Goal: Task Accomplishment & Management: Manage account settings

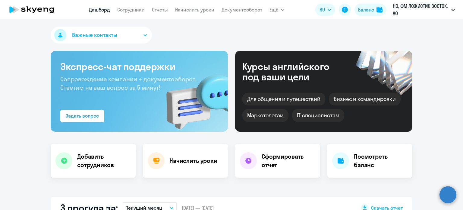
scroll to position [151, 0]
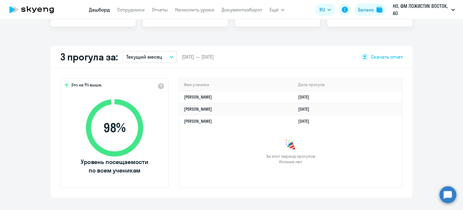
click at [146, 58] on p "Текущий месяц" at bounding box center [144, 56] width 36 height 7
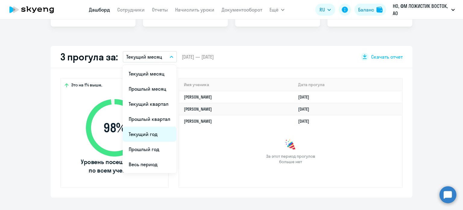
select select "30"
click at [145, 136] on li "Текущий год" at bounding box center [150, 133] width 54 height 15
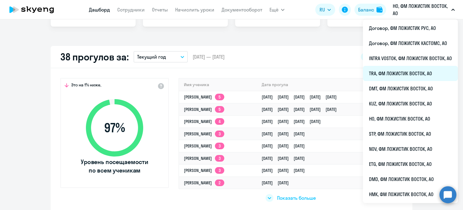
click at [391, 76] on li "TRA, ФМ ЛОЖИСТИК ВОСТОК, АО" at bounding box center [410, 73] width 95 height 15
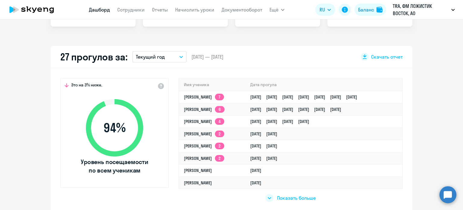
select select "30"
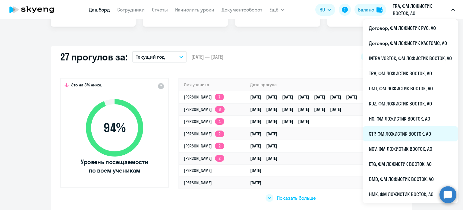
click at [385, 137] on li "STP, ФМ ЛОЖИСТИК ВОСТОК, АО" at bounding box center [410, 133] width 95 height 15
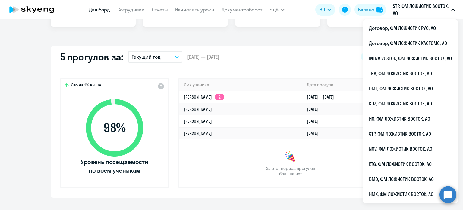
select select "30"
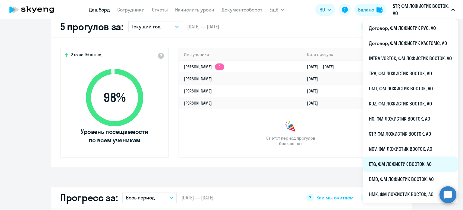
click at [389, 163] on li "ETG, ФМ ЛОЖИСТИК ВОСТОК, АО" at bounding box center [410, 163] width 95 height 15
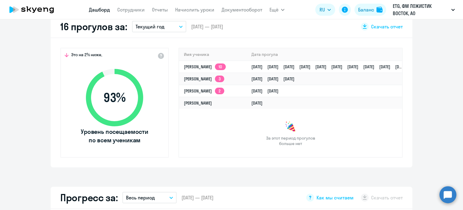
select select "30"
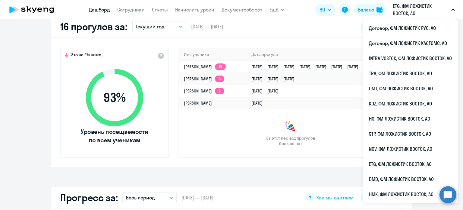
click at [293, 39] on div "Это на 2% ниже, 93 % Уровень посещаемости по всем ученикам Имя ученика Дата про…" at bounding box center [232, 102] width 362 height 129
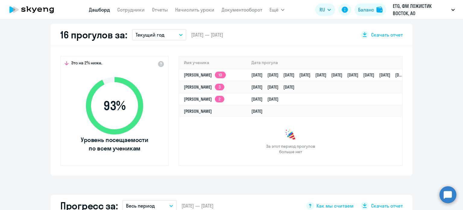
scroll to position [151, 0]
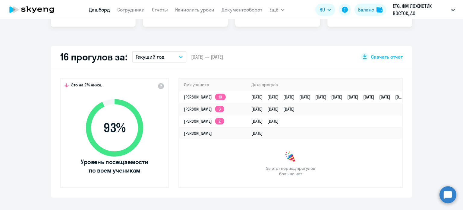
click at [142, 56] on p "Текущий год" at bounding box center [150, 56] width 29 height 7
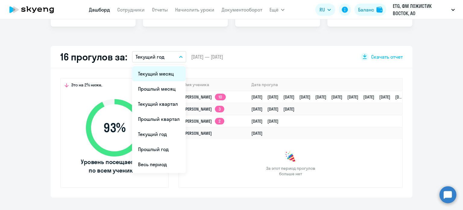
click at [152, 76] on li "Текущий месяц" at bounding box center [159, 73] width 54 height 15
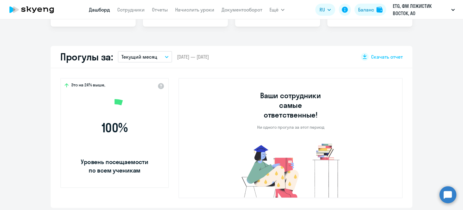
click at [163, 58] on button "Текущий месяц" at bounding box center [145, 56] width 54 height 11
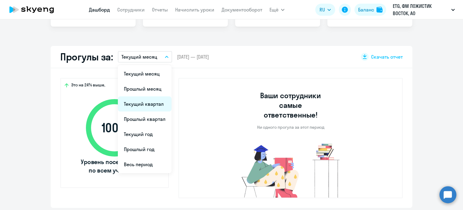
click at [148, 106] on li "Текущий квартал" at bounding box center [145, 103] width 54 height 15
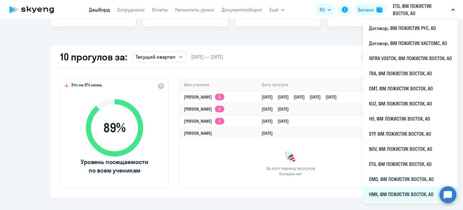
click at [384, 190] on li "НМК, ФМ ЛОЖИСТИК ВОСТОК, АО" at bounding box center [410, 193] width 95 height 15
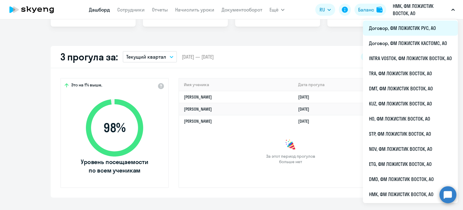
select select "30"
click at [388, 29] on li "Договор, ФМ ЛОЖИСТИК РУС, АО" at bounding box center [410, 28] width 95 height 15
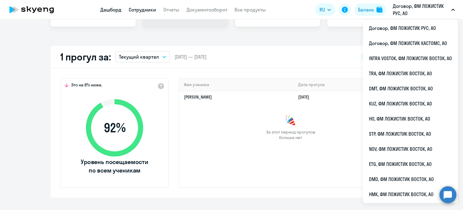
click at [149, 11] on link "Сотрудники" at bounding box center [142, 10] width 27 height 6
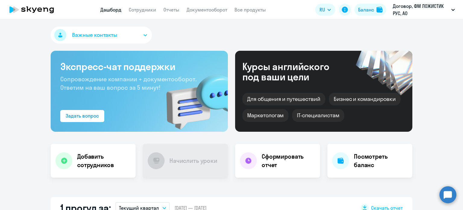
select select "30"
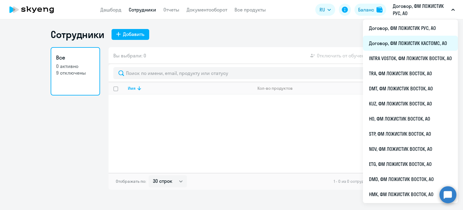
click at [393, 44] on li "Договор, ФМ ЛОЖИСТИК КАСТОМС, АО" at bounding box center [410, 43] width 95 height 15
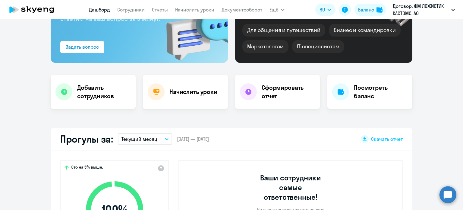
scroll to position [121, 0]
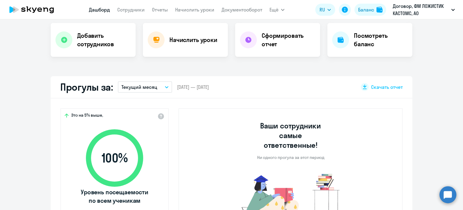
click at [123, 90] on p "Текущий месяц" at bounding box center [140, 86] width 36 height 7
select select "30"
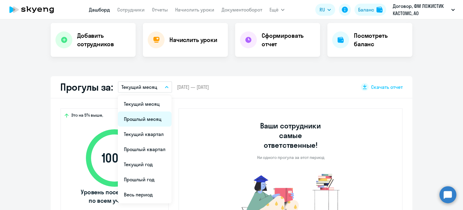
click at [133, 122] on li "Прошлый месяц" at bounding box center [145, 118] width 54 height 15
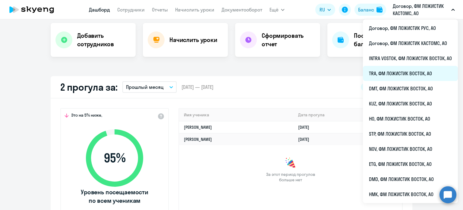
click at [396, 72] on li "TRA, ФМ ЛОЖИСТИК ВОСТОК, АО" at bounding box center [410, 73] width 95 height 15
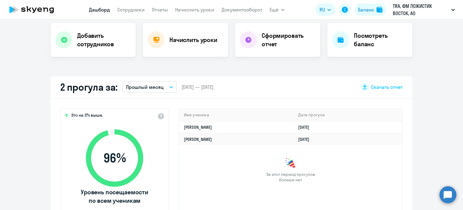
select select "30"
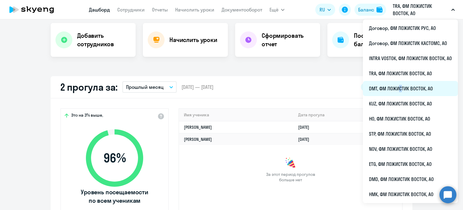
click at [398, 90] on li "DMT, ФМ ЛОЖИСТИК ВОСТОК, АО" at bounding box center [410, 88] width 95 height 15
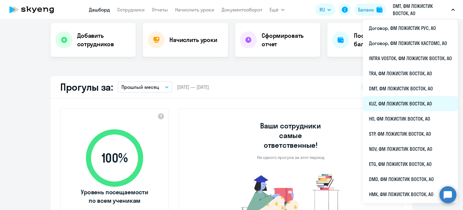
click at [386, 103] on li "KUZ, ФМ ЛОЖИСТИК ВОСТОК, АО" at bounding box center [410, 103] width 95 height 15
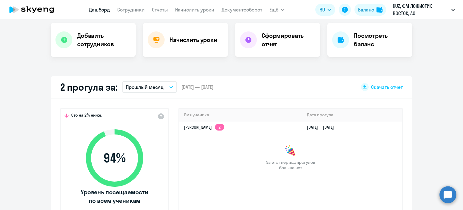
click at [161, 90] on button "Прошлый месяц" at bounding box center [149, 86] width 54 height 11
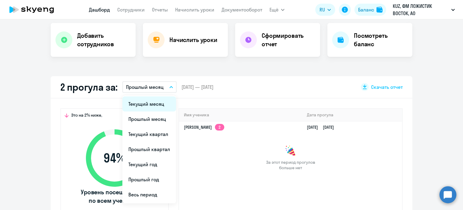
select select "30"
click at [160, 101] on li "Текущий месяц" at bounding box center [149, 103] width 54 height 15
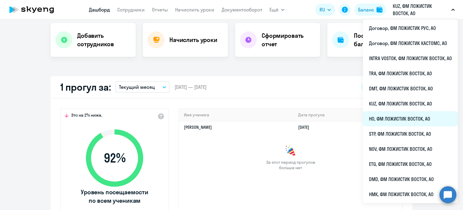
click at [381, 120] on li "HO, ФМ ЛОЖИСТИК ВОСТОК, АО" at bounding box center [410, 118] width 95 height 15
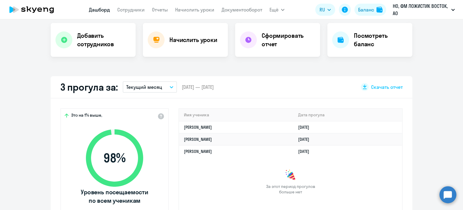
select select "30"
click at [147, 86] on p "Текущий месяц" at bounding box center [144, 86] width 36 height 7
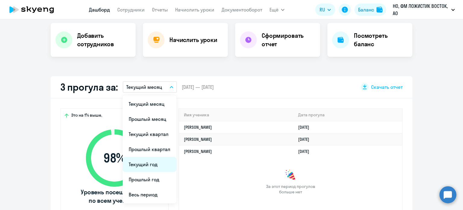
click at [153, 157] on li "Текущий год" at bounding box center [150, 164] width 54 height 15
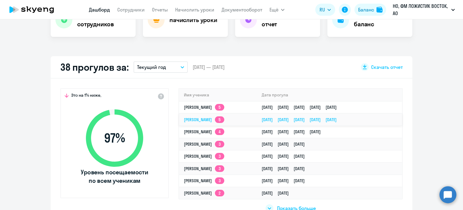
scroll to position [151, 0]
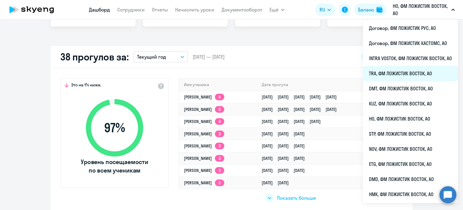
click at [378, 72] on li "TRA, ФМ ЛОЖИСТИК ВОСТОК, АО" at bounding box center [410, 73] width 95 height 15
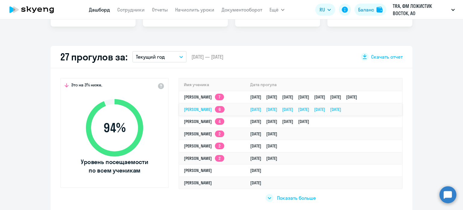
select select "30"
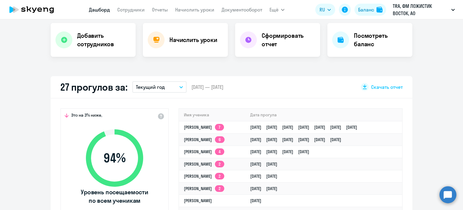
click at [297, 65] on div "Важные контакты Экспресс-чат поддержки Сопровождение компании + документооборот…" at bounding box center [231, 114] width 463 height 190
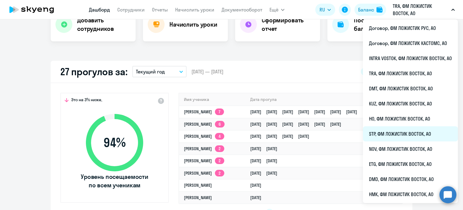
scroll to position [151, 0]
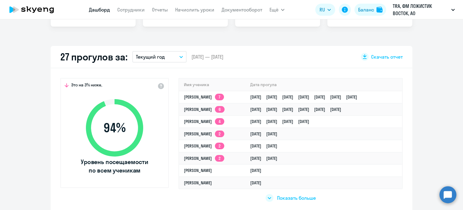
click at [262, 37] on div "Важные контакты Экспресс-чат поддержки Сопровождение компании + документооборот…" at bounding box center [231, 114] width 463 height 190
click at [258, 57] on div "27 прогулов за: Текущий год Текущий месяц Прошлый месяц Текущий квартал Прошлый…" at bounding box center [232, 57] width 362 height 22
drag, startPoint x: 247, startPoint y: 55, endPoint x: 52, endPoint y: 54, distance: 194.8
click at [52, 54] on div "27 прогулов за: Текущий год Текущий месяц Прошлый месяц Текущий квартал Прошлый…" at bounding box center [232, 57] width 362 height 22
click at [73, 44] on div "Важные контакты Экспресс-чат поддержки Сопровождение компании + документооборот…" at bounding box center [231, 114] width 463 height 190
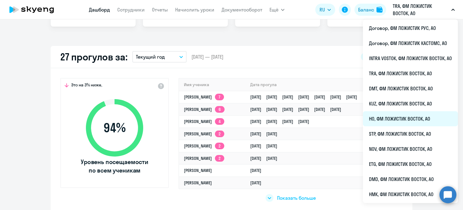
click at [386, 119] on li "HO, ФМ ЛОЖИСТИК ВОСТОК, АО" at bounding box center [410, 118] width 95 height 15
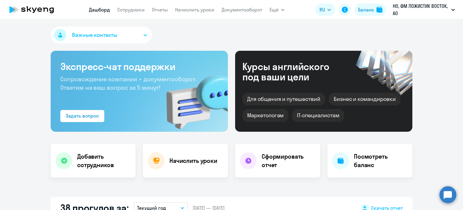
select select "30"
click at [142, 36] on button "Важные контакты" at bounding box center [101, 35] width 101 height 17
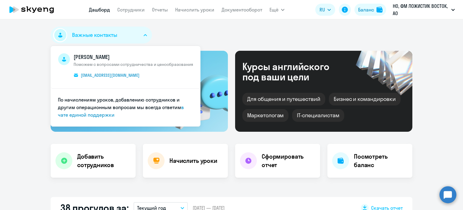
click at [144, 36] on icon "button" at bounding box center [146, 35] width 4 height 2
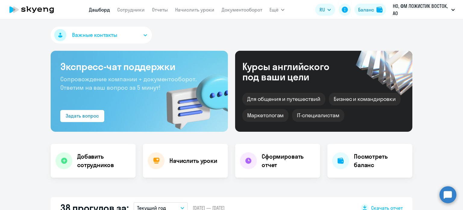
click at [173, 36] on div "Важные контакты Мария Горячко Поможем с вопросами сотрудничества и ценообразова…" at bounding box center [232, 36] width 362 height 19
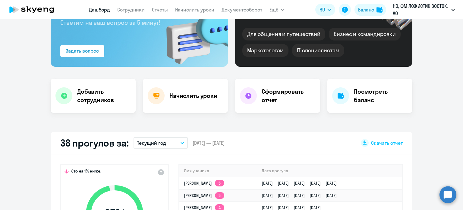
scroll to position [181, 0]
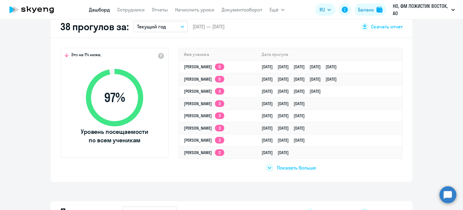
drag, startPoint x: 238, startPoint y: 26, endPoint x: 190, endPoint y: 26, distance: 47.6
click at [190, 26] on div "38 прогулов за: Текущий год Текущий месяц Прошлый месяц Текущий квартал Прошлый…" at bounding box center [232, 27] width 362 height 22
click at [193, 26] on span "[DATE] — [DATE]" at bounding box center [209, 26] width 32 height 7
drag, startPoint x: 191, startPoint y: 27, endPoint x: 239, endPoint y: 27, distance: 47.9
click at [239, 27] on div "38 прогулов за: Текущий год Текущий месяц Прошлый месяц Текущий квартал Прошлый…" at bounding box center [232, 27] width 362 height 22
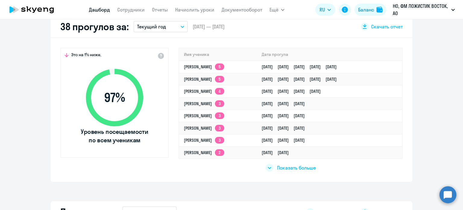
click at [240, 27] on div "38 прогулов за: Текущий год Текущий месяц Прошлый месяц Текущий квартал Прошлый…" at bounding box center [232, 27] width 362 height 22
drag, startPoint x: 240, startPoint y: 26, endPoint x: 189, endPoint y: 26, distance: 50.4
click at [189, 26] on div "38 прогулов за: Текущий год Текущий месяц Прошлый месяц Текущий квартал Прошлый…" at bounding box center [232, 27] width 362 height 22
click at [193, 26] on span "[DATE] — [DATE]" at bounding box center [209, 26] width 32 height 7
drag, startPoint x: 235, startPoint y: 26, endPoint x: 206, endPoint y: 25, distance: 28.7
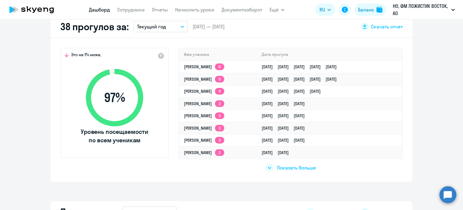
click at [206, 25] on span "[DATE] — [DATE]" at bounding box center [209, 26] width 32 height 7
click at [216, 27] on span "[DATE] — [DATE]" at bounding box center [209, 26] width 32 height 7
click at [242, 28] on div "38 прогулов за: Текущий год Текущий месяц Прошлый месяц Текущий квартал Прошлый…" at bounding box center [232, 27] width 362 height 22
drag, startPoint x: 227, startPoint y: 26, endPoint x: 191, endPoint y: 24, distance: 36.2
click at [191, 24] on div "38 прогулов за: Текущий год Текущий месяц Прошлый месяц Текущий квартал Прошлый…" at bounding box center [232, 27] width 362 height 22
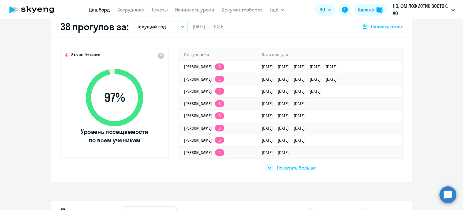
click at [223, 30] on div "38 прогулов за: Текущий год Текущий месяц Прошлый месяц Текущий квартал Прошлый…" at bounding box center [232, 27] width 362 height 22
click at [283, 168] on span "Показать больше" at bounding box center [296, 167] width 39 height 7
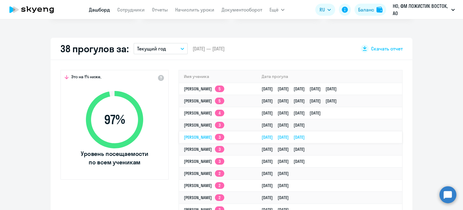
scroll to position [151, 0]
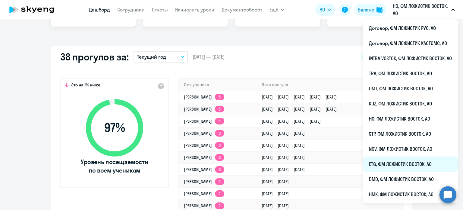
click at [381, 161] on li "ETG, ФМ ЛОЖИСТИК ВОСТОК, АО" at bounding box center [410, 163] width 95 height 15
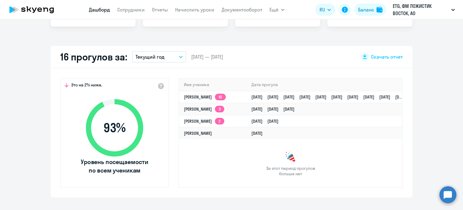
select select "30"
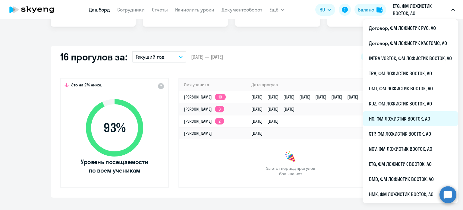
click at [388, 120] on li "HO, ФМ ЛОЖИСТИК ВОСТОК, АО" at bounding box center [410, 118] width 95 height 15
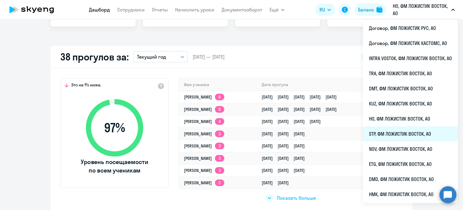
select select "30"
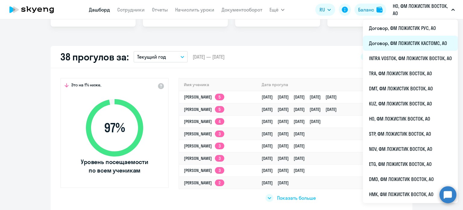
click at [386, 42] on li "Договор, ФМ ЛОЖИСТИК КАСТОМС, АО" at bounding box center [410, 43] width 95 height 15
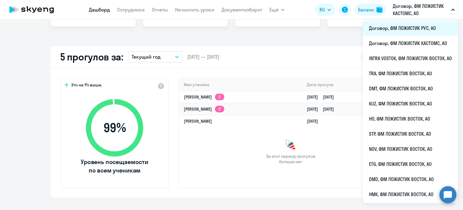
select select "30"
click at [400, 28] on li "Договор, ФМ ЛОЖИСТИК РУС, АО" at bounding box center [410, 28] width 95 height 15
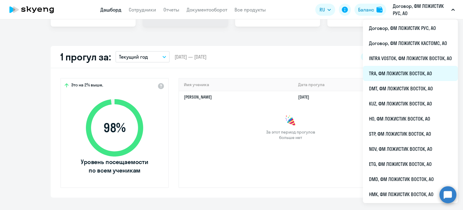
click at [393, 68] on li "TRA, ФМ ЛОЖИСТИК ВОСТОК, АО" at bounding box center [410, 73] width 95 height 15
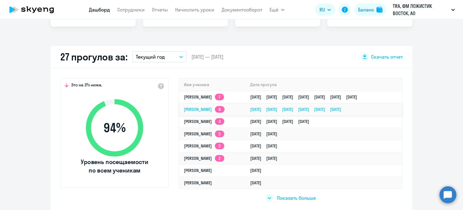
select select "30"
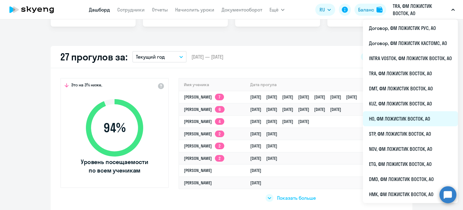
click at [385, 115] on li "HO, ФМ ЛОЖИСТИК ВОСТОК, АО" at bounding box center [410, 118] width 95 height 15
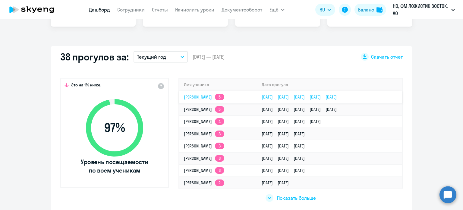
click at [224, 96] on link "Ирина Викторовна Прокопьева 5" at bounding box center [204, 96] width 40 height 5
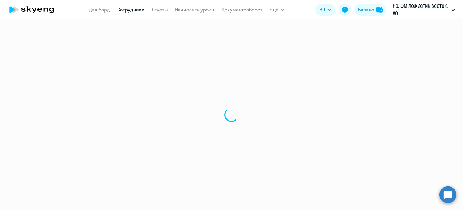
select select "english"
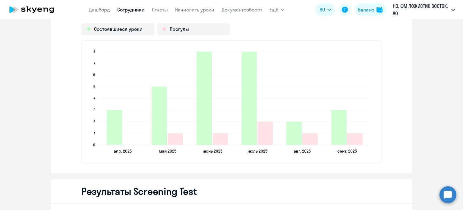
scroll to position [784, 0]
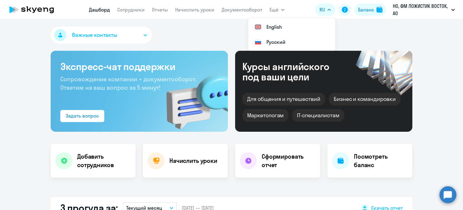
select select "30"
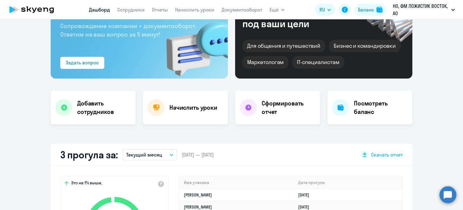
scroll to position [151, 0]
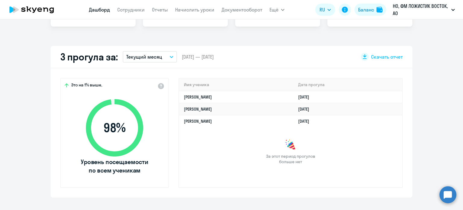
click at [166, 59] on button "Текущий месяц" at bounding box center [150, 56] width 54 height 11
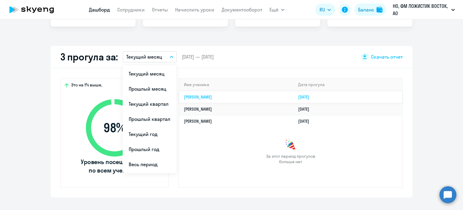
click at [210, 95] on link "[PERSON_NAME]" at bounding box center [198, 96] width 28 height 5
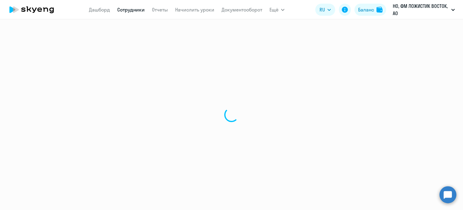
select select "english"
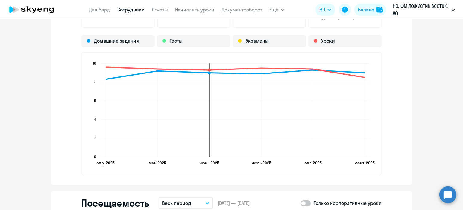
scroll to position [452, 0]
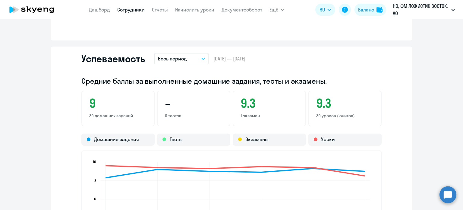
click at [132, 11] on link "Сотрудники" at bounding box center [130, 10] width 27 height 6
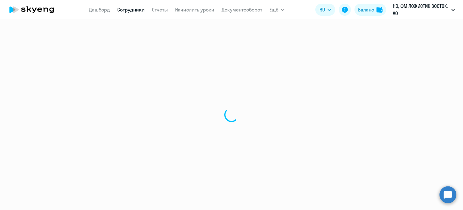
select select "30"
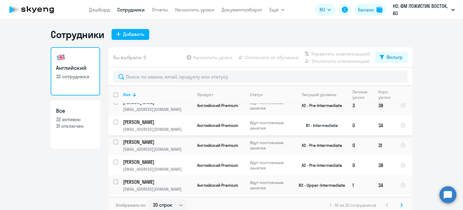
scroll to position [422, 0]
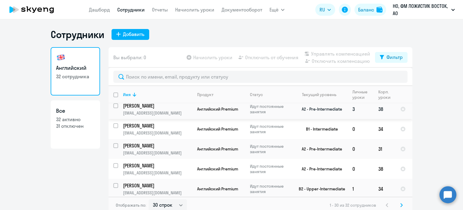
click at [142, 109] on p "[PERSON_NAME]" at bounding box center [157, 105] width 68 height 7
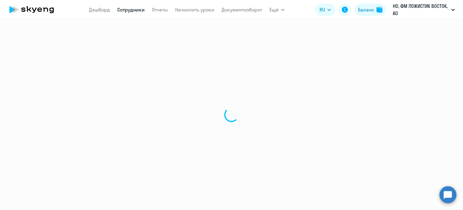
select select "english"
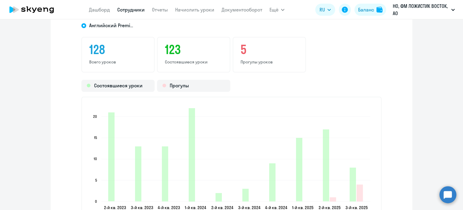
scroll to position [875, 0]
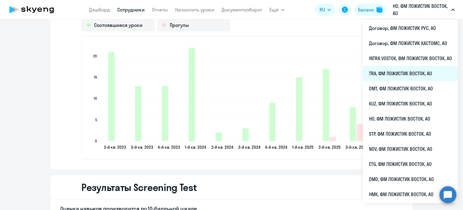
click at [388, 74] on li "TRA, ФМ ЛОЖИСТИК ВОСТОК, АО" at bounding box center [410, 73] width 95 height 15
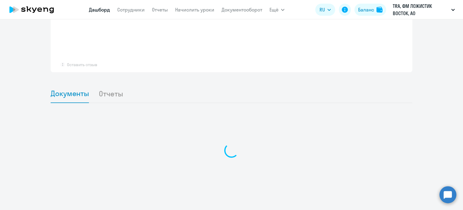
scroll to position [486, 0]
click at [134, 10] on link "Сотрудники" at bounding box center [130, 10] width 27 height 6
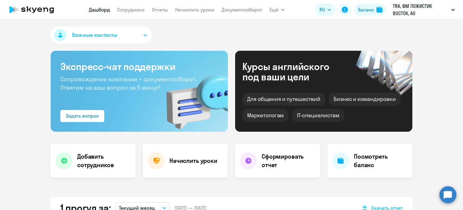
select select "30"
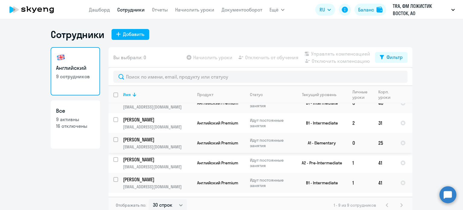
scroll to position [87, 0]
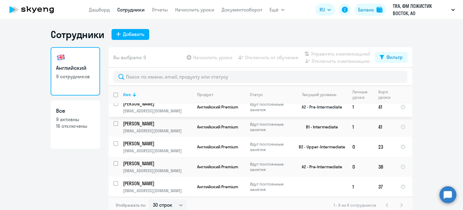
click at [166, 106] on td "[PERSON_NAME] [PERSON_NAME][EMAIL_ADDRESS][DOMAIN_NAME]" at bounding box center [155, 107] width 74 height 20
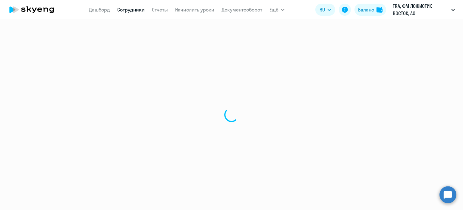
select select "english"
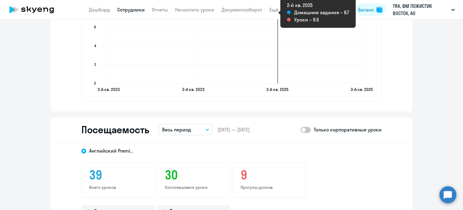
scroll to position [663, 0]
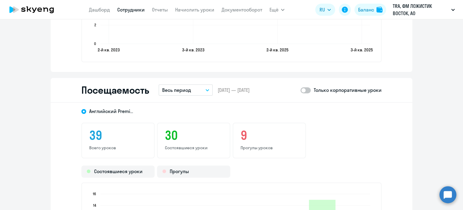
click at [187, 87] on p "Весь период" at bounding box center [176, 89] width 29 height 7
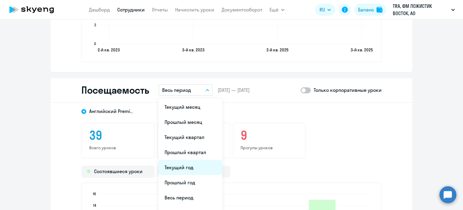
click at [190, 166] on li "Текущий год" at bounding box center [191, 167] width 64 height 15
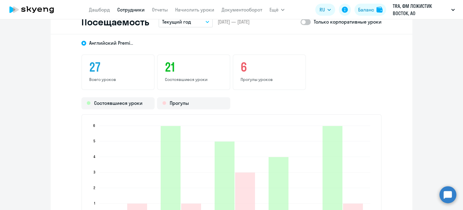
scroll to position [814, 0]
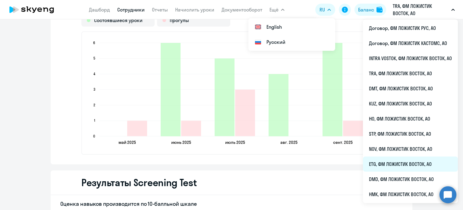
click at [380, 166] on li "ETG, ФМ ЛОЖИСТИК ВОСТОК, АО" at bounding box center [410, 163] width 95 height 15
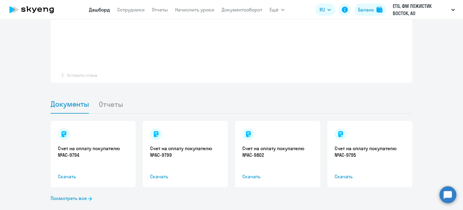
scroll to position [487, 0]
click at [127, 11] on link "Сотрудники" at bounding box center [130, 10] width 27 height 6
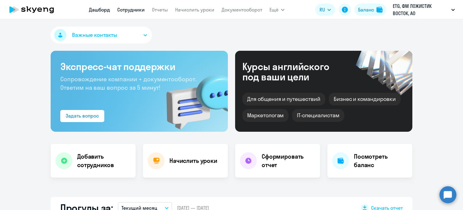
select select "30"
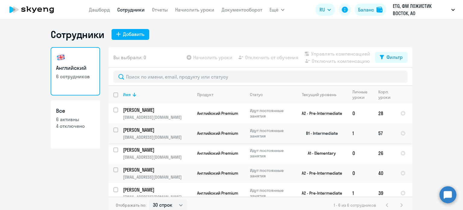
scroll to position [27, 0]
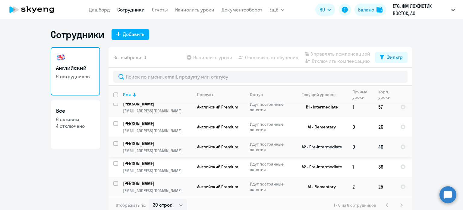
click at [158, 139] on td "[PERSON_NAME] [PERSON_NAME][EMAIL_ADDRESS][DOMAIN_NAME]" at bounding box center [155, 147] width 74 height 20
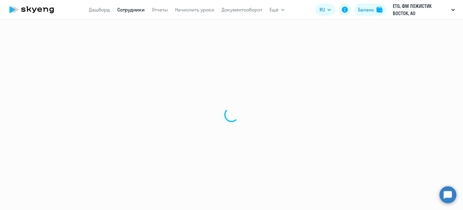
select select "english"
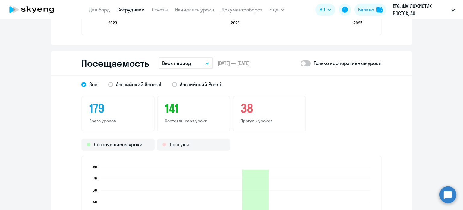
scroll to position [754, 0]
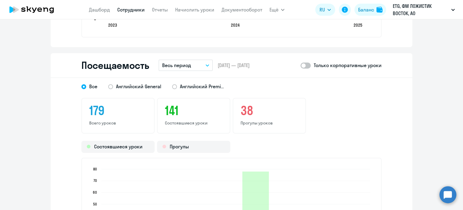
click at [187, 65] on p "Весь период" at bounding box center [176, 65] width 29 height 7
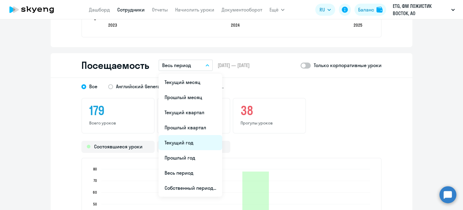
click at [185, 141] on li "Текущий год" at bounding box center [191, 142] width 64 height 15
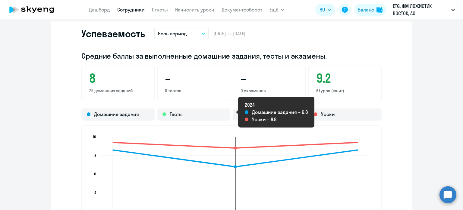
scroll to position [463, 0]
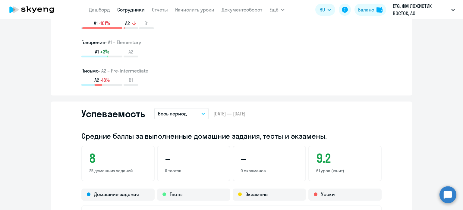
click at [135, 12] on link "Сотрудники" at bounding box center [130, 10] width 27 height 6
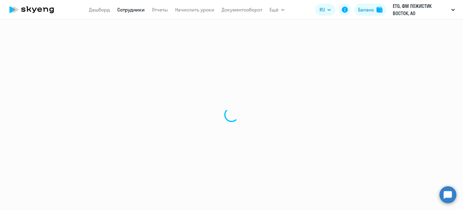
select select "30"
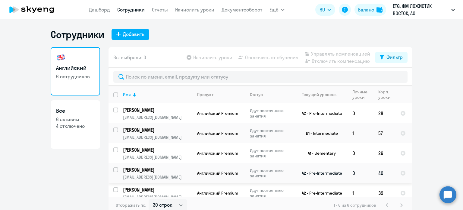
click at [113, 171] on input "select row 12065933" at bounding box center [119, 173] width 12 height 12
checkbox input "true"
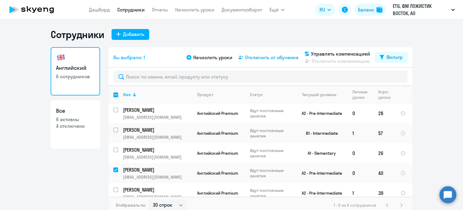
click at [275, 59] on span "Отключить от обучения" at bounding box center [271, 57] width 53 height 7
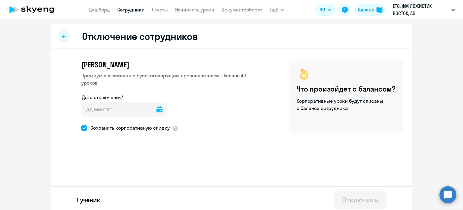
click at [157, 109] on icon at bounding box center [160, 109] width 6 height 6
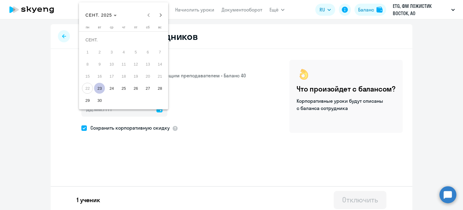
click at [101, 87] on span "23" at bounding box center [99, 88] width 11 height 11
type input "[DATE]"
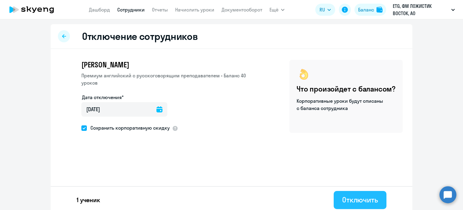
click at [363, 199] on div "Отключить" at bounding box center [360, 200] width 36 height 10
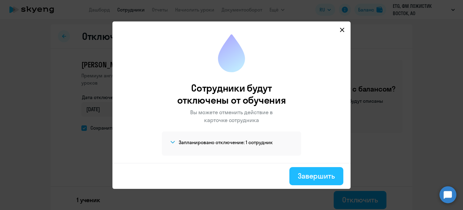
click at [309, 171] on div "Завершить" at bounding box center [316, 176] width 37 height 10
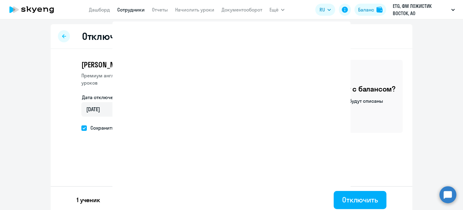
select select "30"
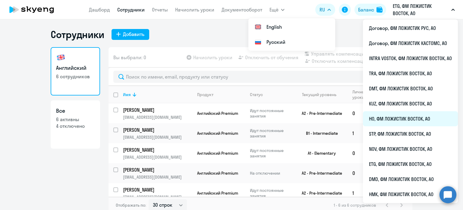
click at [388, 117] on li "HO, ФМ ЛОЖИСТИК ВОСТОК, АО" at bounding box center [410, 118] width 95 height 15
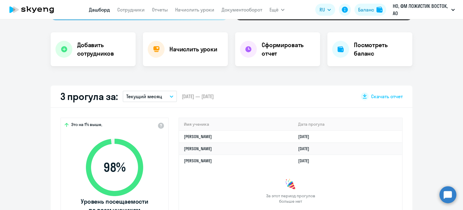
scroll to position [151, 0]
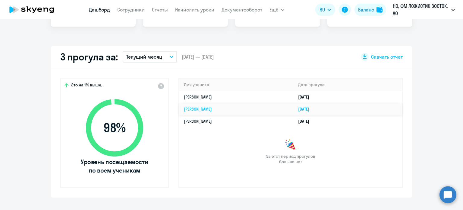
click at [196, 106] on link "[PERSON_NAME]" at bounding box center [198, 108] width 28 height 5
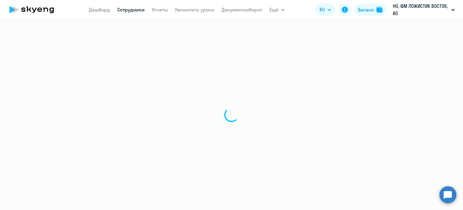
select select "english"
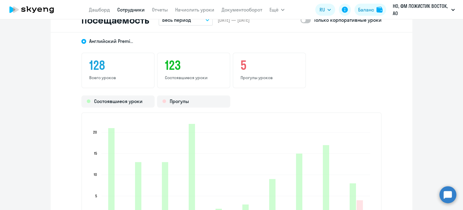
scroll to position [784, 0]
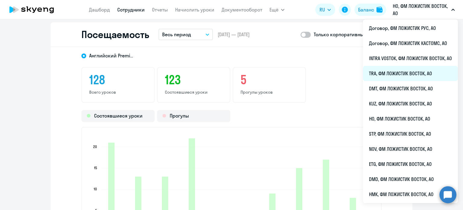
click at [385, 71] on li "TRA, ФМ ЛОЖИСТИК ВОСТОК, АО" at bounding box center [410, 73] width 95 height 15
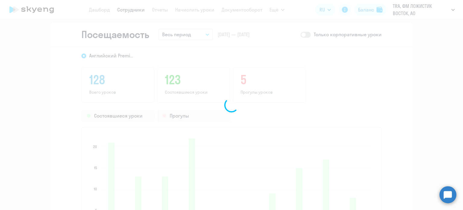
scroll to position [486, 0]
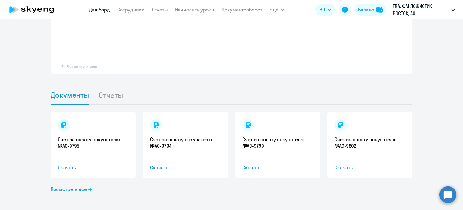
select select "30"
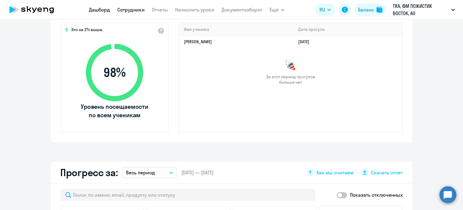
scroll to position [206, 0]
click at [132, 11] on link "Сотрудники" at bounding box center [130, 10] width 27 height 6
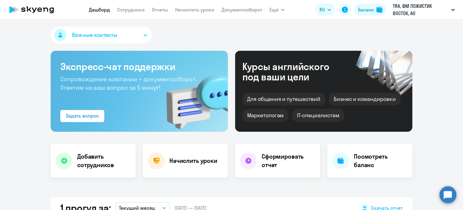
select select "30"
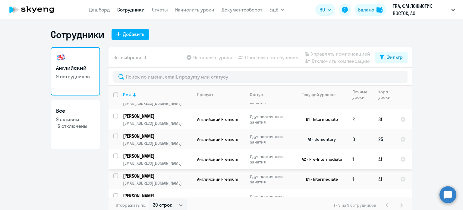
scroll to position [27, 0]
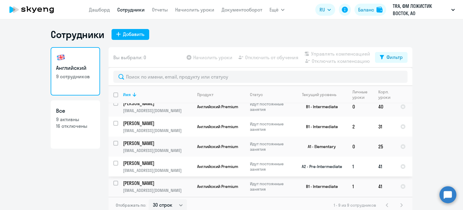
click at [170, 167] on td "[PERSON_NAME] [PERSON_NAME][EMAIL_ADDRESS][DOMAIN_NAME]" at bounding box center [155, 166] width 74 height 20
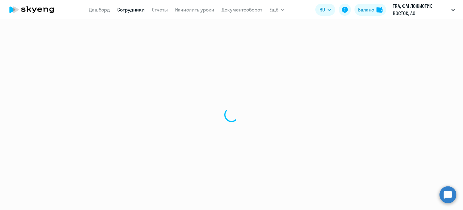
select select "english"
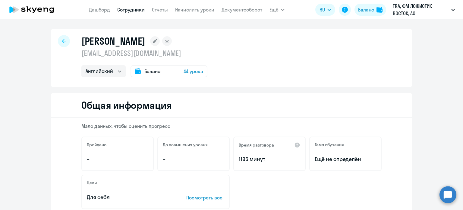
click at [141, 12] on link "Сотрудники" at bounding box center [130, 10] width 27 height 6
select select "30"
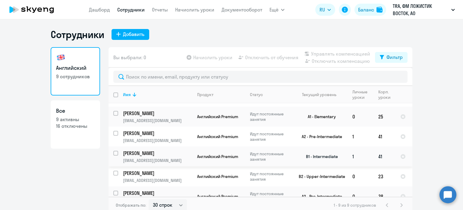
scroll to position [60, 0]
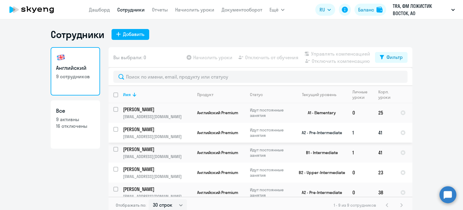
click at [114, 130] on input "select row 12065842" at bounding box center [119, 133] width 12 height 12
checkbox input "true"
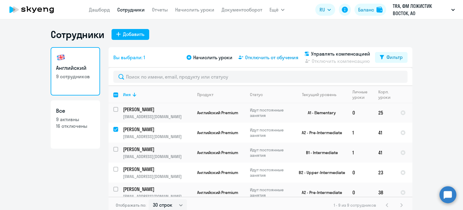
click at [252, 59] on span "Отключить от обучения" at bounding box center [271, 57] width 53 height 7
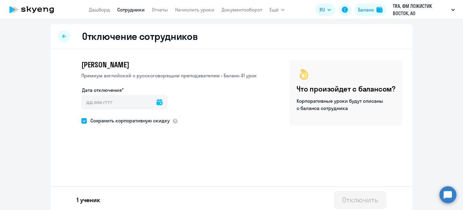
click at [157, 103] on icon at bounding box center [160, 102] width 6 height 6
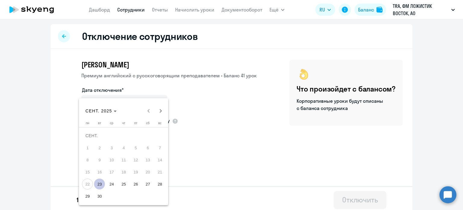
click at [101, 183] on span "23" at bounding box center [99, 183] width 11 height 11
type input "[DATE]"
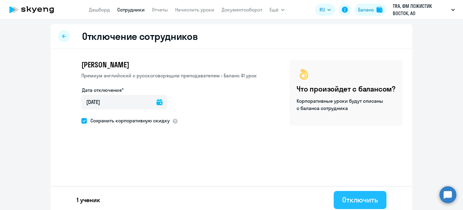
click at [367, 200] on div "Отключить" at bounding box center [360, 200] width 36 height 10
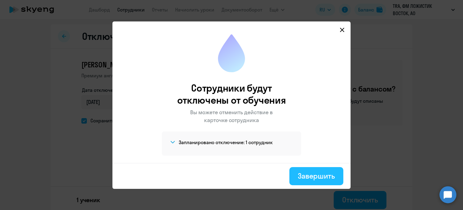
click at [325, 180] on button "Завершить" at bounding box center [317, 176] width 54 height 18
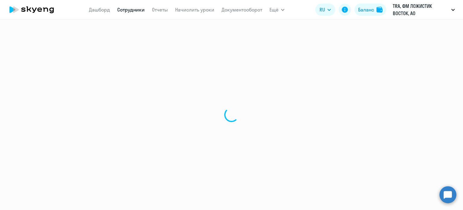
select select "30"
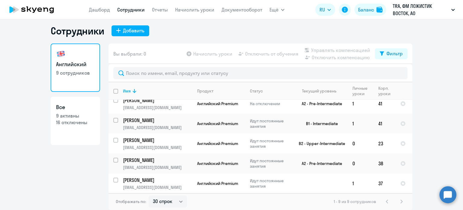
scroll to position [87, 0]
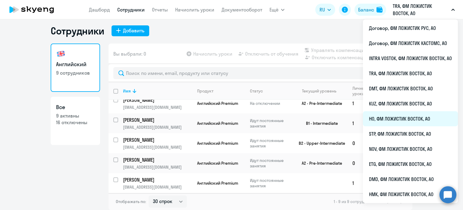
click at [395, 119] on li "HO, ФМ ЛОЖИСТИК ВОСТОК, АО" at bounding box center [410, 118] width 95 height 15
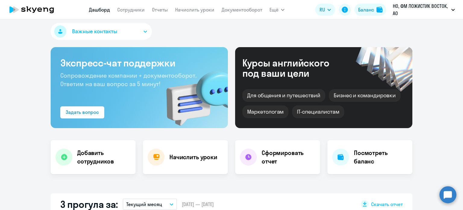
click at [126, 14] on nav "[PERSON_NAME] Отчеты Начислить уроки Документооборот" at bounding box center [175, 10] width 173 height 12
click at [127, 11] on link "Сотрудники" at bounding box center [130, 10] width 27 height 6
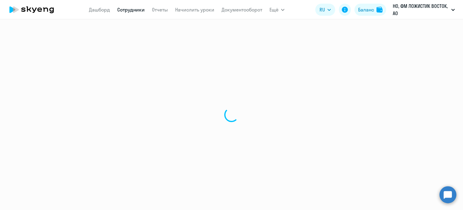
select select "30"
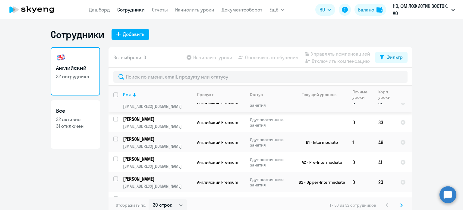
scroll to position [181, 0]
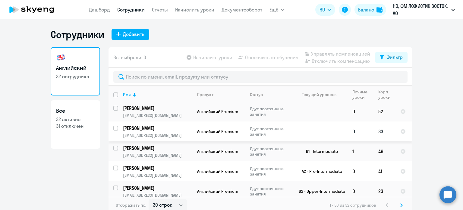
click at [115, 129] on input "select row 41427288" at bounding box center [119, 131] width 12 height 12
checkbox input "true"
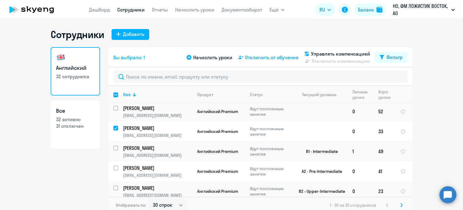
click at [252, 57] on span "Отключить от обучения" at bounding box center [271, 57] width 53 height 7
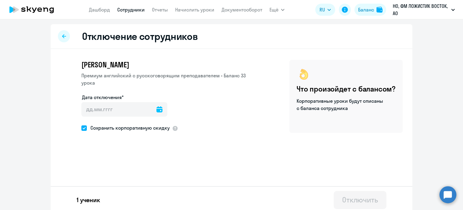
click at [157, 106] on icon at bounding box center [160, 109] width 6 height 6
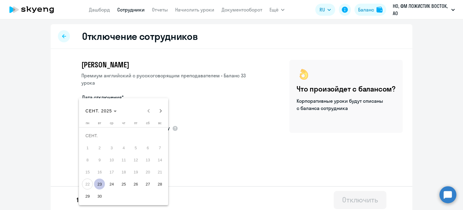
click at [102, 180] on span "23" at bounding box center [99, 183] width 11 height 11
type input "[DATE]"
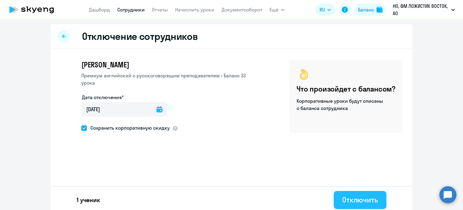
click at [365, 204] on div "Отключить" at bounding box center [360, 200] width 36 height 10
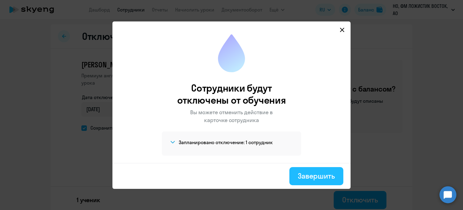
click at [328, 176] on div "Завершить" at bounding box center [316, 176] width 37 height 10
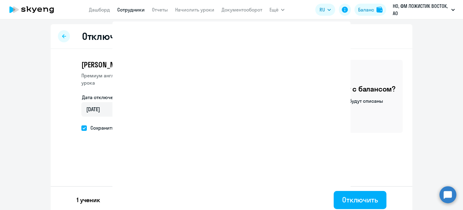
select select "30"
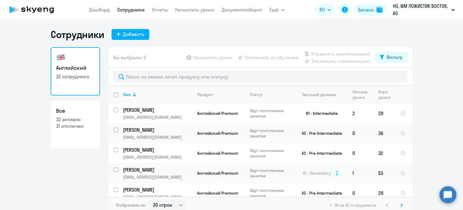
click at [134, 11] on link "Сотрудники" at bounding box center [130, 10] width 27 height 6
click at [100, 11] on link "Дашборд" at bounding box center [99, 10] width 21 height 6
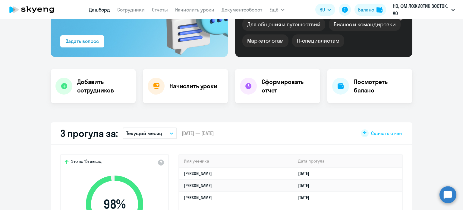
scroll to position [181, 0]
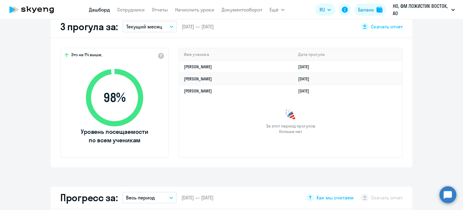
select select "30"
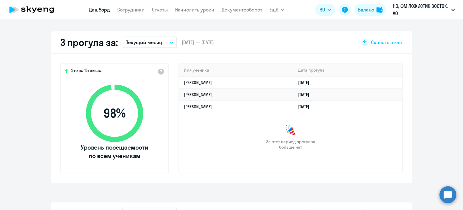
scroll to position [151, 0]
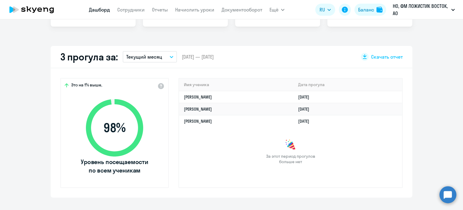
click at [166, 60] on button "Текущий месяц" at bounding box center [150, 56] width 54 height 11
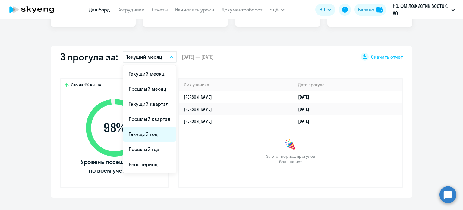
click at [152, 132] on li "Текущий год" at bounding box center [150, 133] width 54 height 15
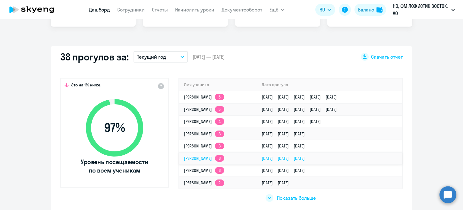
scroll to position [181, 0]
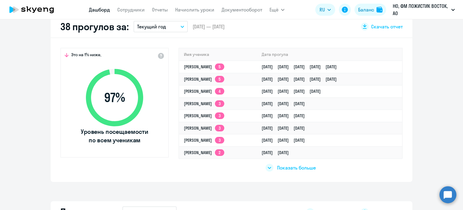
click at [285, 167] on span "Показать больше" at bounding box center [296, 167] width 39 height 7
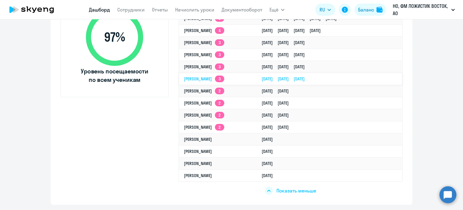
scroll to position [211, 0]
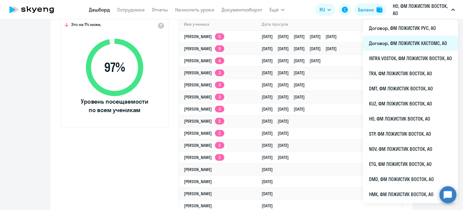
click at [408, 43] on li "Договор, ФМ ЛОЖИСТИК КАСТОМС, АО" at bounding box center [410, 43] width 95 height 15
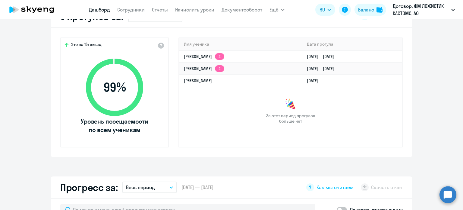
scroll to position [181, 0]
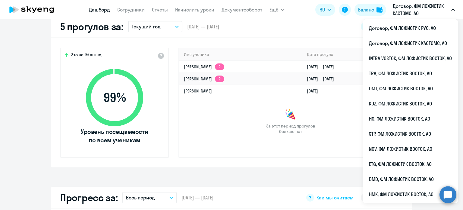
select select "30"
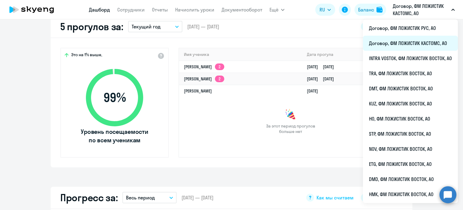
click at [400, 46] on li "Договор, ФМ ЛОЖИСТИК КАСТОМС, АО" at bounding box center [410, 43] width 95 height 15
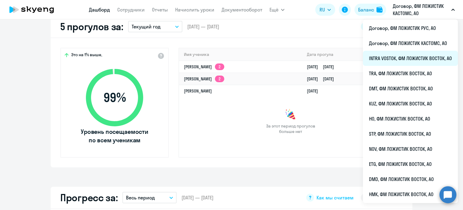
click at [398, 62] on li "INTRA VOSTOK, ФМ ЛОЖИСТИК ВОСТОК, АО" at bounding box center [410, 58] width 95 height 15
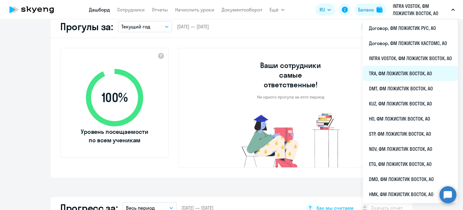
click at [395, 76] on li "TRA, ФМ ЛОЖИСТИК ВОСТОК, АО" at bounding box center [410, 73] width 95 height 15
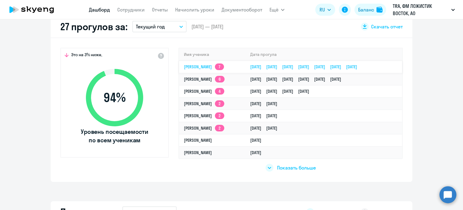
select select "30"
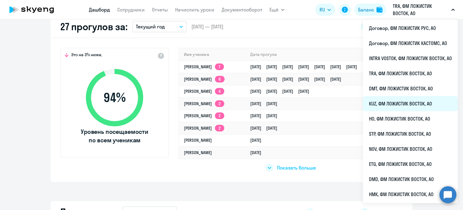
click at [383, 108] on li "KUZ, ФМ ЛОЖИСТИК ВОСТОК, АО" at bounding box center [410, 103] width 95 height 15
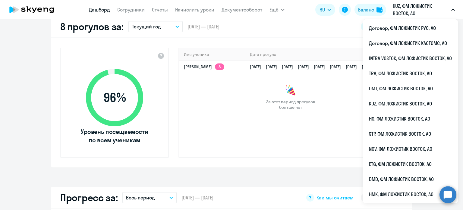
select select "30"
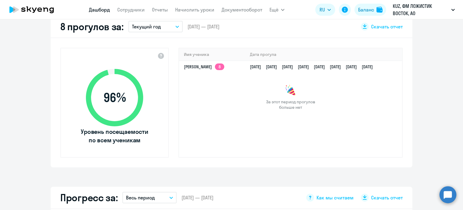
click at [164, 24] on button "Текущий год" at bounding box center [155, 26] width 54 height 11
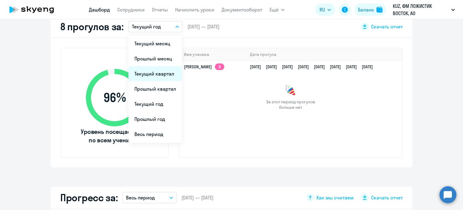
click at [160, 76] on li "Текущий квартал" at bounding box center [155, 73] width 54 height 15
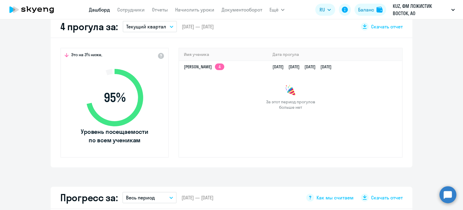
click at [164, 27] on button "Текущий квартал" at bounding box center [150, 26] width 54 height 11
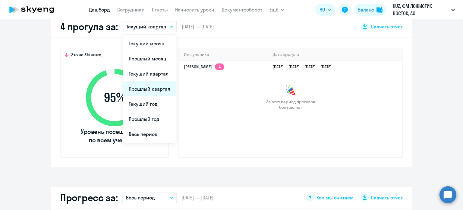
click at [160, 88] on li "Прошлый квартал" at bounding box center [150, 88] width 54 height 15
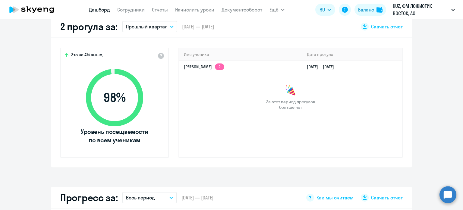
click at [165, 27] on button "Прошлый квартал" at bounding box center [149, 26] width 55 height 11
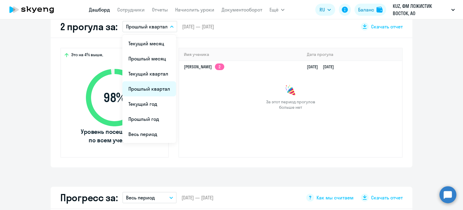
scroll to position [151, 0]
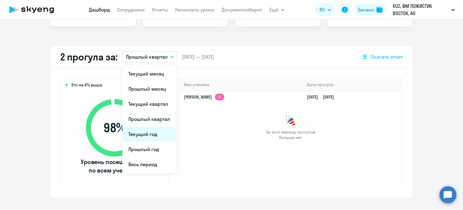
click at [152, 135] on li "Текущий год" at bounding box center [149, 133] width 54 height 15
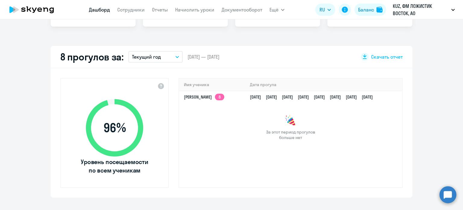
click at [158, 57] on button "Текущий год" at bounding box center [155, 56] width 54 height 11
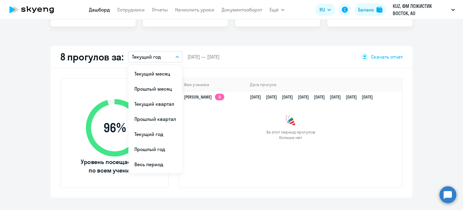
drag, startPoint x: 153, startPoint y: 147, endPoint x: 153, endPoint y: 144, distance: 3.3
click at [153, 147] on li "Прошлый год" at bounding box center [155, 148] width 54 height 15
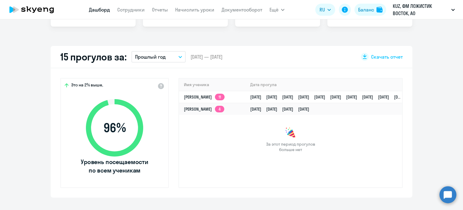
click at [165, 59] on button "Прошлый год" at bounding box center [158, 56] width 54 height 11
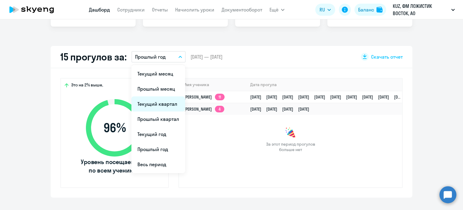
click at [157, 105] on li "Текущий квартал" at bounding box center [158, 103] width 54 height 15
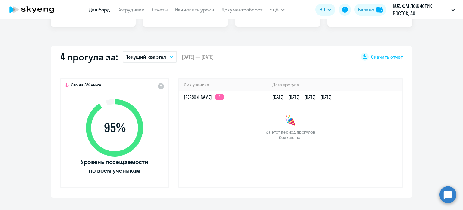
click at [170, 56] on icon "button" at bounding box center [172, 57] width 4 height 2
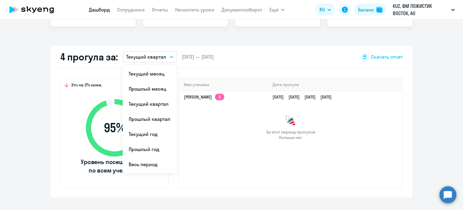
click at [267, 60] on div "4 прогула за: Текущий квартал Текущий месяц Прошлый месяц Текущий квартал [GEOG…" at bounding box center [232, 57] width 362 height 22
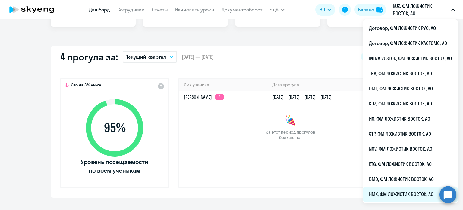
click at [389, 194] on li "НМК, ФМ ЛОЖИСТИК ВОСТОК, АО" at bounding box center [410, 193] width 95 height 15
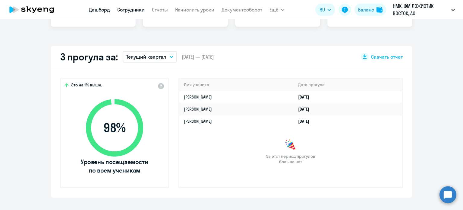
click at [132, 9] on link "Сотрудники" at bounding box center [130, 10] width 27 height 6
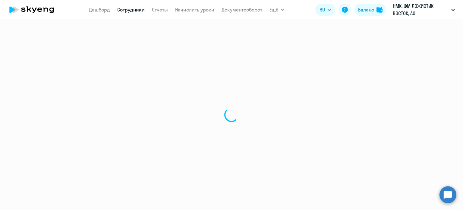
select select "30"
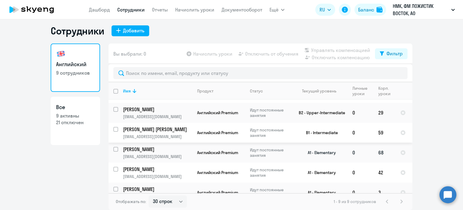
scroll to position [87, 0]
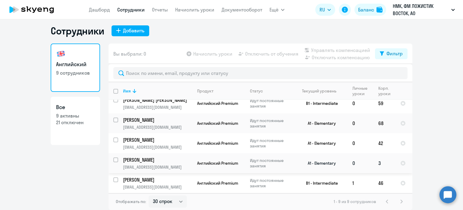
click at [131, 161] on p "[PERSON_NAME]" at bounding box center [157, 159] width 68 height 7
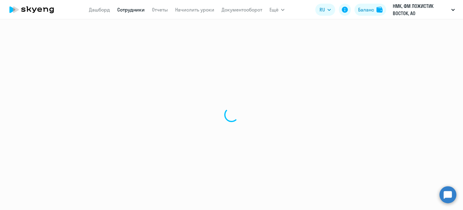
select select "english"
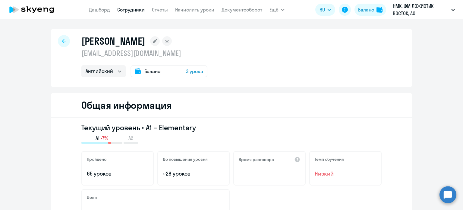
click at [195, 70] on span "3 урока" at bounding box center [194, 71] width 17 height 7
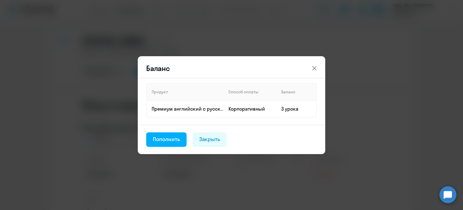
drag, startPoint x: 315, startPoint y: 65, endPoint x: 181, endPoint y: 27, distance: 139.5
click at [315, 66] on icon at bounding box center [314, 68] width 7 height 7
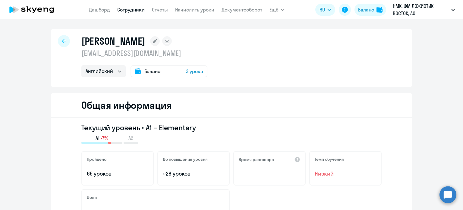
click at [140, 5] on nav "[PERSON_NAME] Отчеты Начислить уроки Документооборот" at bounding box center [175, 10] width 173 height 12
click at [138, 8] on link "Сотрудники" at bounding box center [130, 10] width 27 height 6
select select "30"
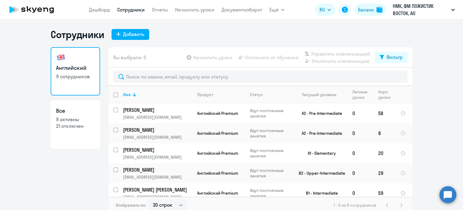
click at [210, 57] on app-table-action-button "Начислить уроки" at bounding box center [208, 57] width 47 height 7
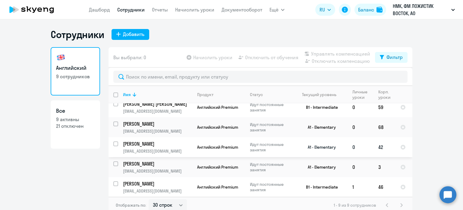
scroll to position [87, 0]
click at [113, 164] on input "select row 41372585" at bounding box center [119, 167] width 12 height 12
checkbox input "true"
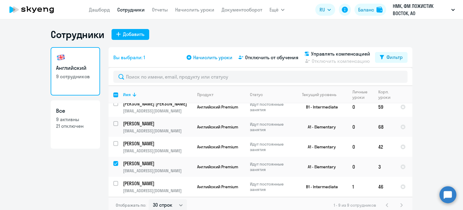
click at [216, 55] on span "Начислить уроки" at bounding box center [212, 57] width 39 height 7
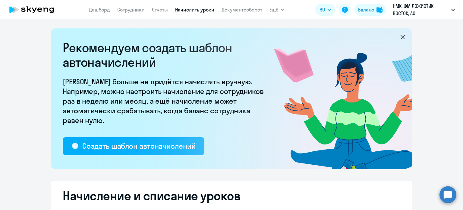
select select "10"
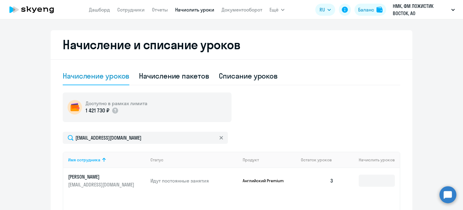
scroll to position [234, 0]
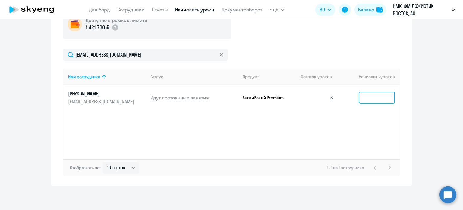
click at [370, 94] on input at bounding box center [377, 97] width 36 height 12
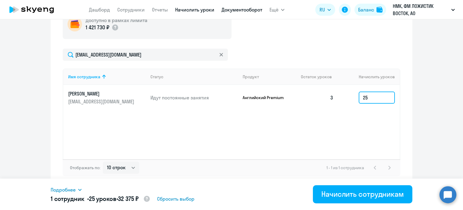
type input "25"
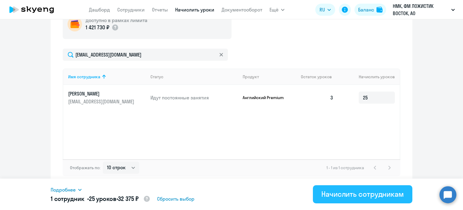
click at [340, 195] on div "Начислить сотрудникам" at bounding box center [362, 194] width 83 height 10
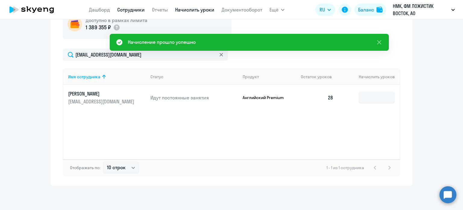
click at [134, 12] on link "Сотрудники" at bounding box center [130, 10] width 27 height 6
select select "30"
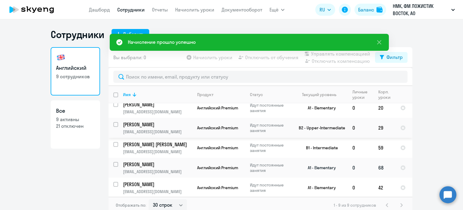
scroll to position [60, 0]
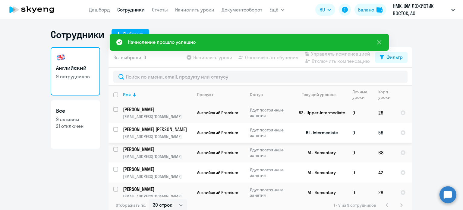
drag, startPoint x: 114, startPoint y: 129, endPoint x: 117, endPoint y: 126, distance: 3.4
click at [114, 129] on input "select row 22283853" at bounding box center [119, 133] width 12 height 12
checkbox input "true"
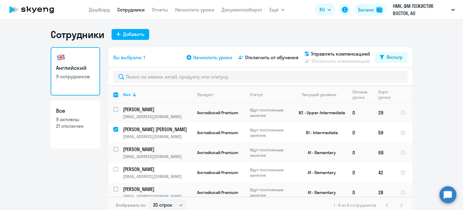
click at [228, 60] on span "Начислить уроки" at bounding box center [212, 57] width 39 height 7
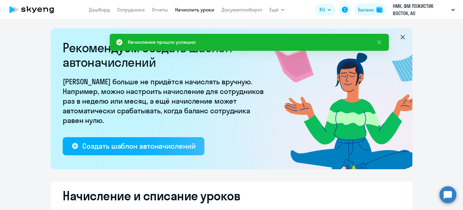
select select "10"
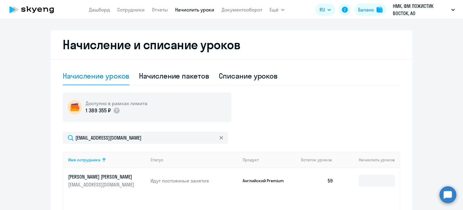
scroll to position [181, 0]
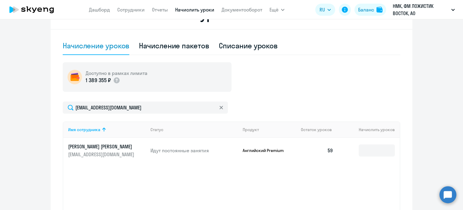
click at [326, 150] on td "59" at bounding box center [317, 150] width 42 height 25
click at [372, 150] on input at bounding box center [377, 150] width 36 height 12
click at [245, 44] on div "Списание уроков" at bounding box center [248, 46] width 59 height 10
select select "10"
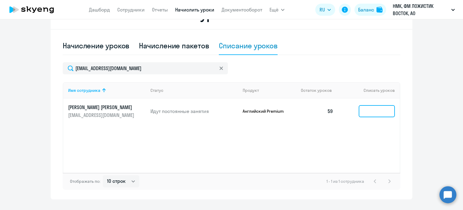
click at [371, 111] on input at bounding box center [377, 111] width 36 height 12
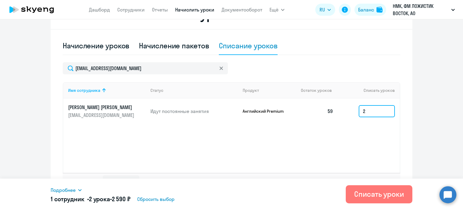
type input "25"
drag, startPoint x: 372, startPoint y: 113, endPoint x: 332, endPoint y: 114, distance: 40.4
click at [332, 114] on tr "[PERSON_NAME] [PERSON_NAME] [PERSON_NAME][EMAIL_ADDRESS][DOMAIN_NAME] Идут пост…" at bounding box center [231, 110] width 337 height 25
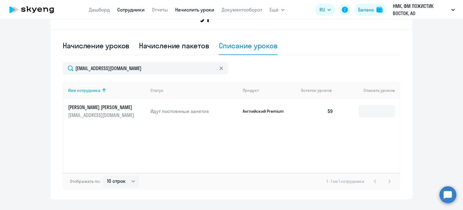
click at [135, 9] on link "Сотрудники" at bounding box center [130, 10] width 27 height 6
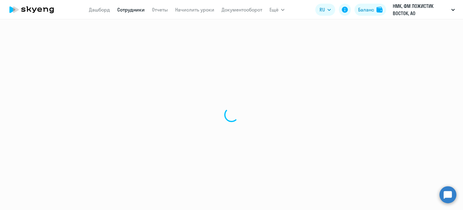
select select "30"
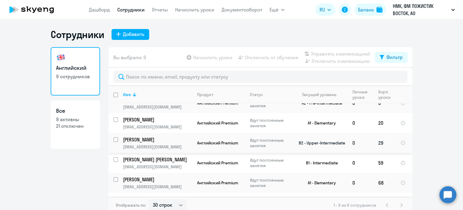
scroll to position [60, 0]
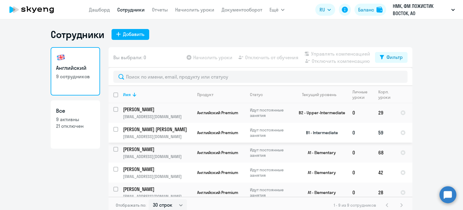
click at [113, 130] on input "select row 22283853" at bounding box center [119, 133] width 12 height 12
checkbox input "true"
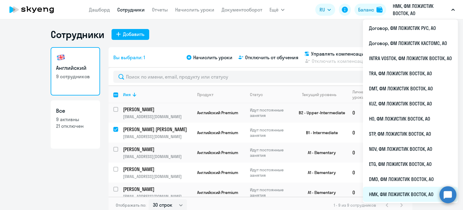
click at [390, 191] on li "НМК, ФМ ЛОЖИСТИК ВОСТОК, АО" at bounding box center [410, 193] width 95 height 15
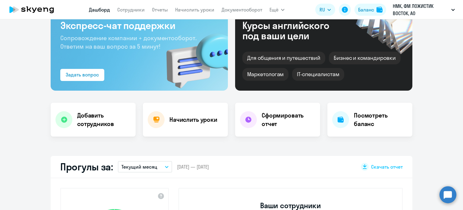
scroll to position [121, 0]
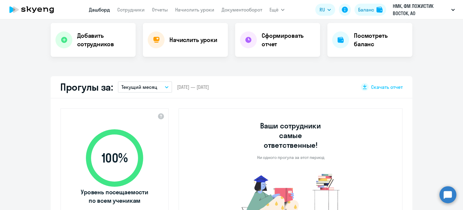
click at [159, 87] on button "Текущий месяц" at bounding box center [145, 86] width 54 height 11
select select "30"
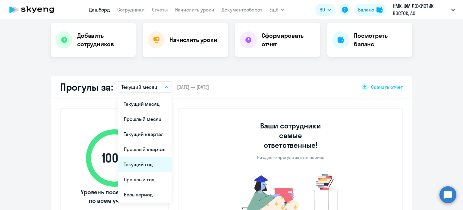
click at [143, 162] on li "Текущий год" at bounding box center [145, 164] width 54 height 15
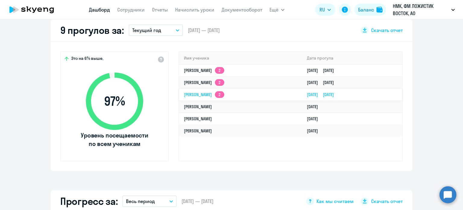
scroll to position [181, 0]
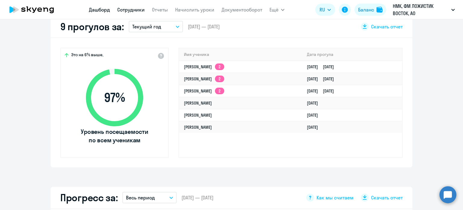
click at [136, 12] on link "Сотрудники" at bounding box center [130, 10] width 27 height 6
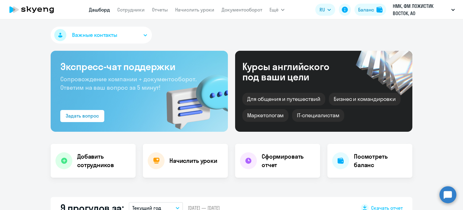
select select "30"
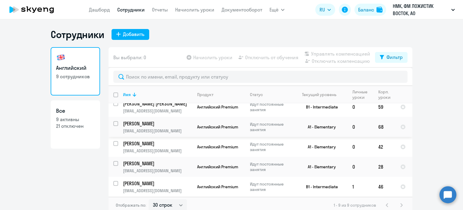
scroll to position [4, 0]
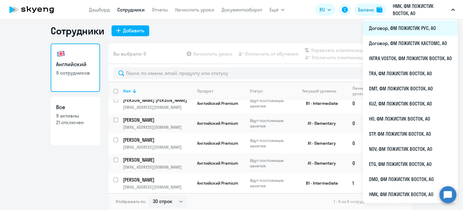
click at [401, 32] on li "Договор, ФМ ЛОЖИСТИК РУС, АО" at bounding box center [410, 28] width 95 height 15
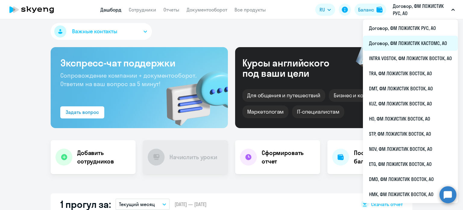
click at [403, 44] on li "Договор, ФМ ЛОЖИСТИК КАСТОМС, АО" at bounding box center [410, 43] width 95 height 15
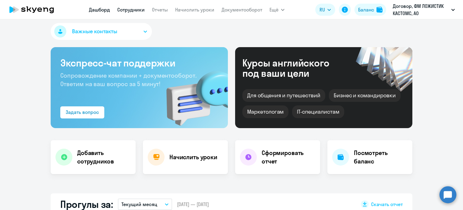
click at [129, 11] on link "Сотрудники" at bounding box center [130, 10] width 27 height 6
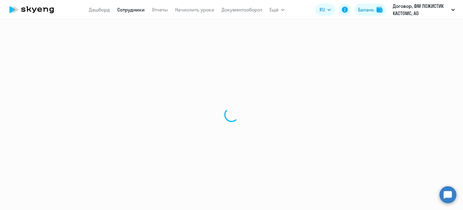
select select "30"
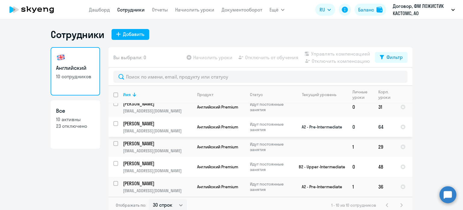
scroll to position [4, 0]
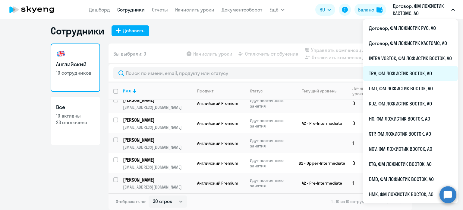
click at [395, 78] on li "TRA, ФМ ЛОЖИСТИК ВОСТОК, АО" at bounding box center [410, 73] width 95 height 15
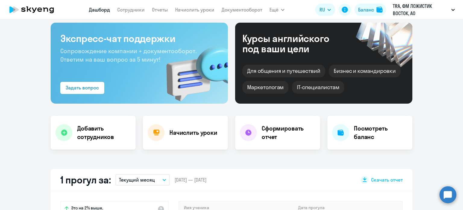
scroll to position [94, 0]
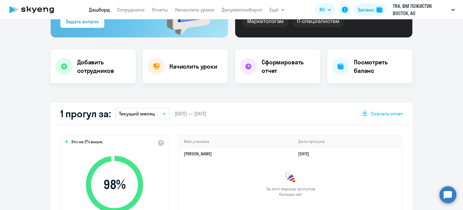
select select "30"
click at [133, 8] on link "Сотрудники" at bounding box center [130, 10] width 27 height 6
select select "30"
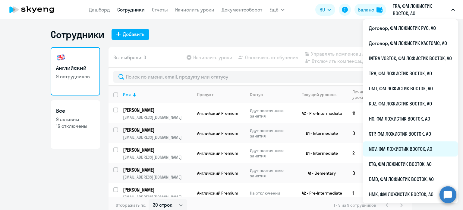
click at [397, 144] on li "NOV, ФМ ЛОЖИСТИК ВОСТОК, АО" at bounding box center [410, 148] width 95 height 15
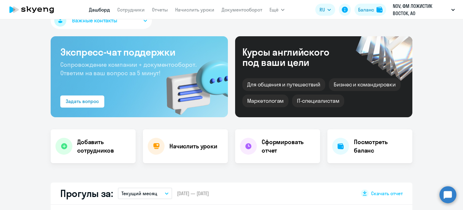
scroll to position [90, 0]
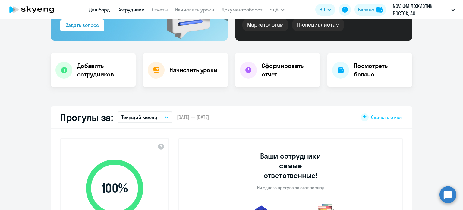
click at [133, 5] on nav "[PERSON_NAME] Отчеты Начислить уроки Документооборот" at bounding box center [175, 10] width 173 height 12
click at [131, 10] on link "Сотрудники" at bounding box center [130, 10] width 27 height 6
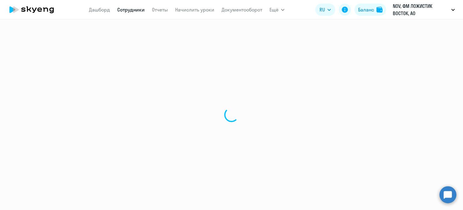
select select "30"
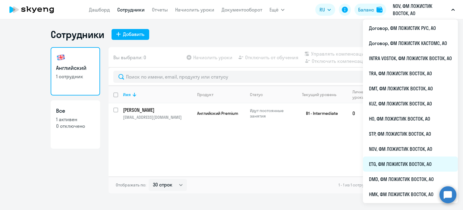
click at [387, 160] on li "ETG, ФМ ЛОЖИСТИК ВОСТОК, АО" at bounding box center [410, 163] width 95 height 15
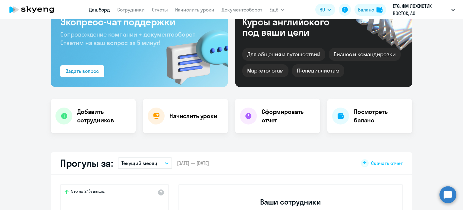
scroll to position [90, 0]
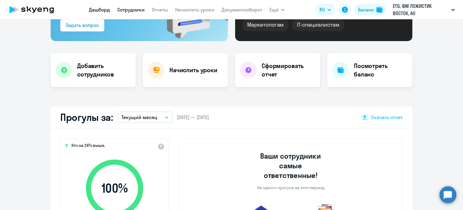
click at [133, 9] on link "Сотрудники" at bounding box center [130, 10] width 27 height 6
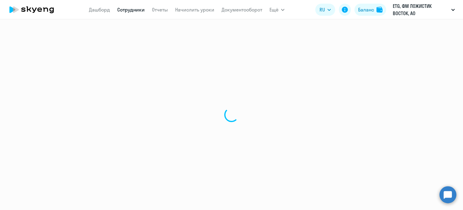
select select "30"
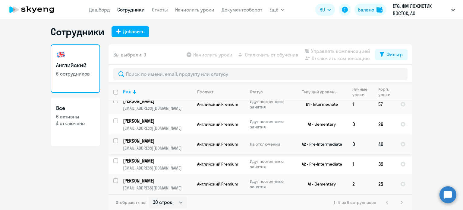
scroll to position [4, 0]
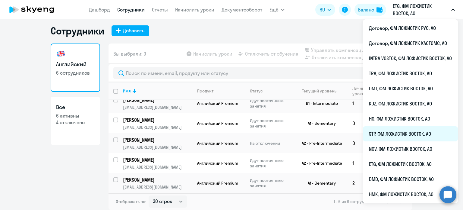
click at [387, 134] on li "STP, ФМ ЛОЖИСТИК ВОСТОК, АО" at bounding box center [410, 133] width 95 height 15
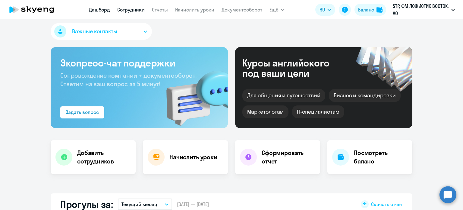
click at [132, 11] on link "Сотрудники" at bounding box center [130, 10] width 27 height 6
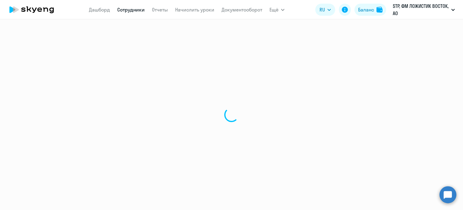
select select "30"
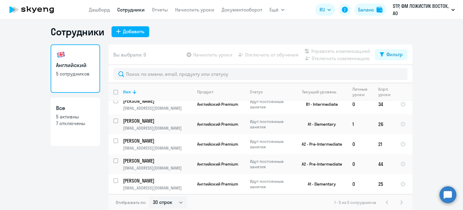
scroll to position [4, 0]
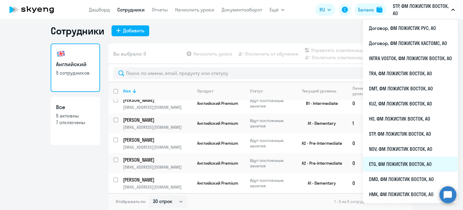
click at [383, 164] on li "ETG, ФМ ЛОЖИСТИК ВОСТОК, АО" at bounding box center [410, 163] width 95 height 15
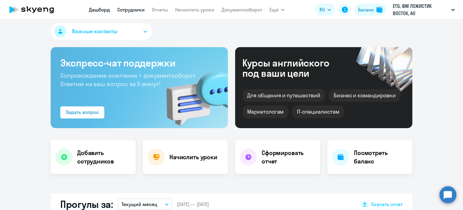
click at [128, 10] on link "Сотрудники" at bounding box center [130, 10] width 27 height 6
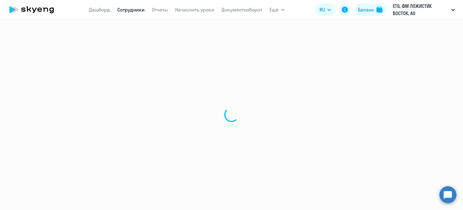
select select "30"
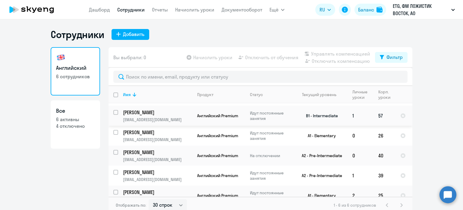
scroll to position [27, 0]
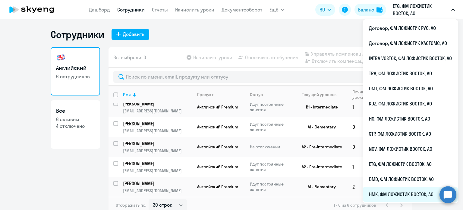
click at [388, 192] on li "НМК, ФМ ЛОЖИСТИК ВОСТОК, АО" at bounding box center [410, 193] width 95 height 15
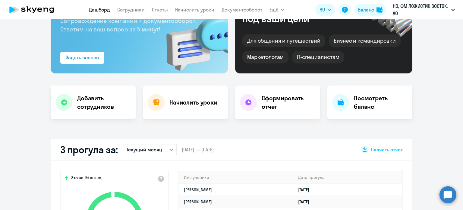
scroll to position [151, 0]
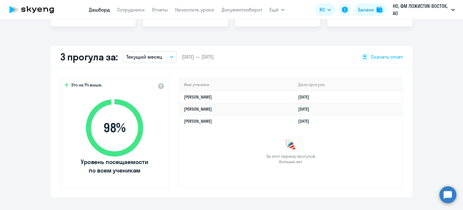
click at [148, 56] on p "Текущий месяц" at bounding box center [144, 56] width 36 height 7
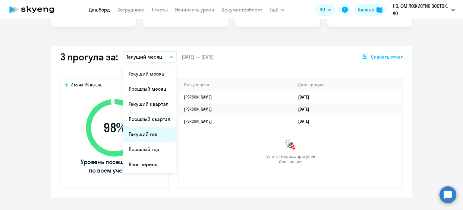
click at [153, 129] on li "Текущий год" at bounding box center [150, 133] width 54 height 15
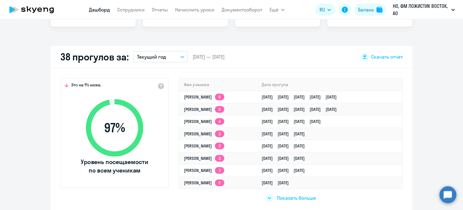
click at [284, 199] on span "Показать больше" at bounding box center [296, 197] width 39 height 7
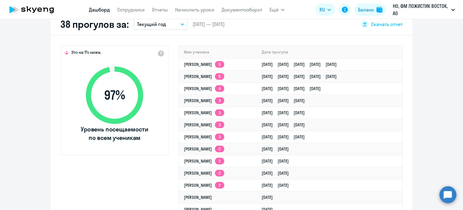
scroll to position [241, 0]
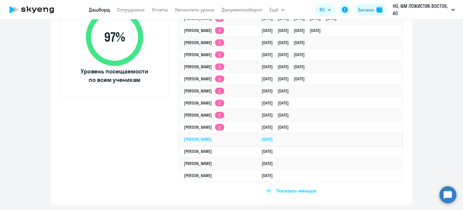
select select "30"
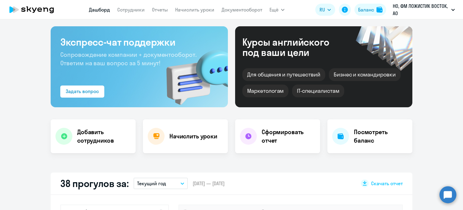
scroll to position [0, 0]
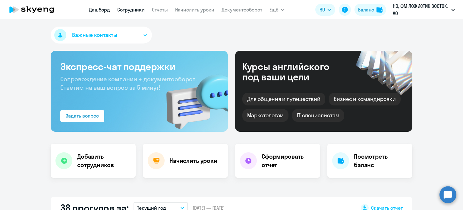
click at [131, 8] on link "Сотрудники" at bounding box center [130, 10] width 27 height 6
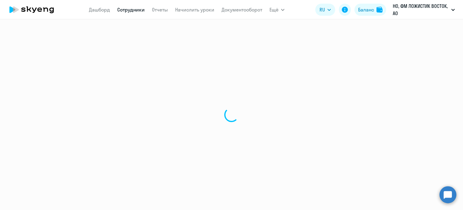
select select "30"
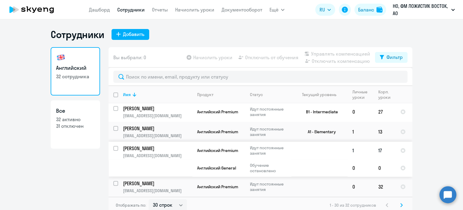
scroll to position [523, 0]
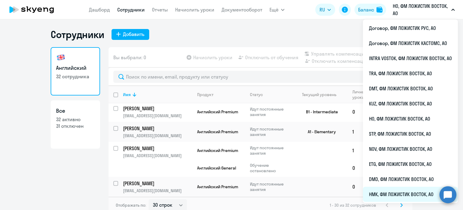
click at [381, 190] on li "НМК, ФМ ЛОЖИСТИК ВОСТОК, АО" at bounding box center [410, 193] width 95 height 15
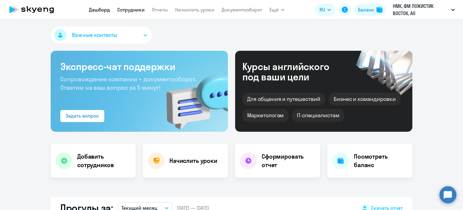
click at [134, 11] on link "Сотрудники" at bounding box center [130, 10] width 27 height 6
select select "30"
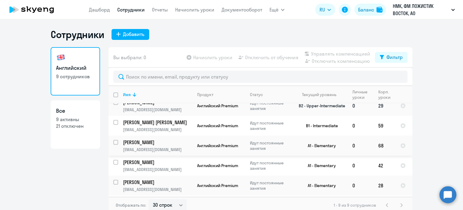
scroll to position [57, 0]
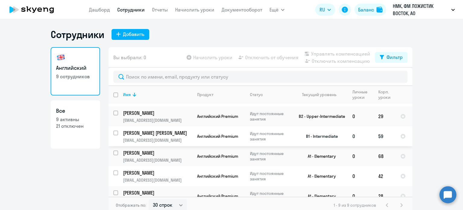
click at [114, 133] on input "select row 22283853" at bounding box center [119, 136] width 12 height 12
checkbox input "true"
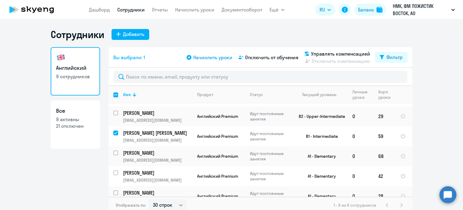
click at [209, 58] on span "Начислить уроки" at bounding box center [212, 57] width 39 height 7
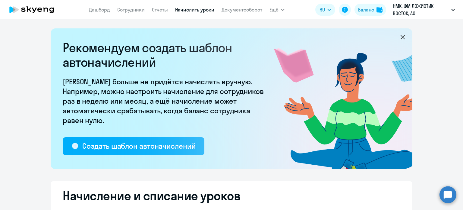
select select "10"
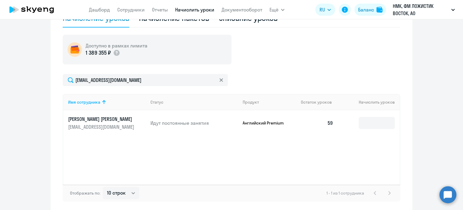
scroll to position [211, 0]
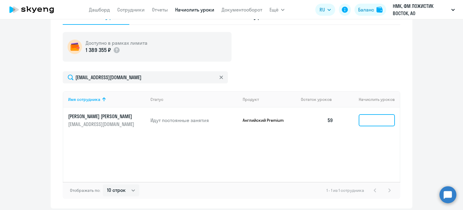
click at [371, 123] on input at bounding box center [377, 120] width 36 height 12
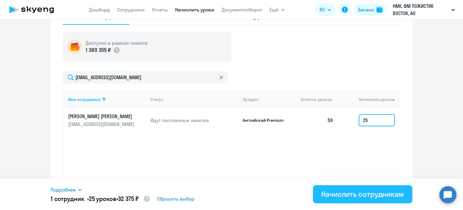
type input "25"
click at [362, 191] on div "Начислить сотрудникам" at bounding box center [362, 194] width 83 height 10
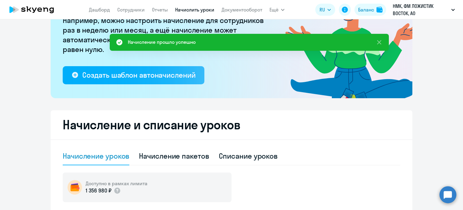
scroll to position [90, 0]
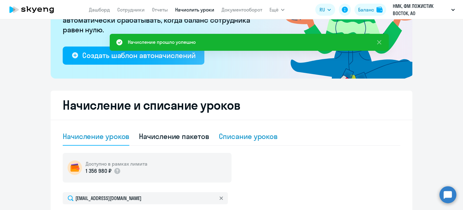
click at [233, 135] on div "Списание уроков" at bounding box center [248, 136] width 59 height 10
select select "10"
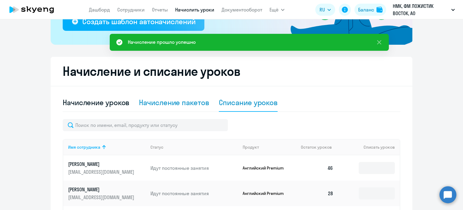
scroll to position [121, 0]
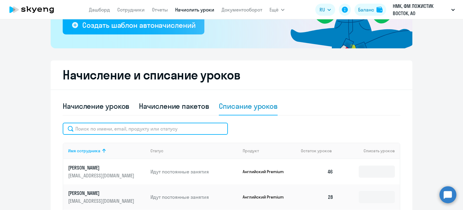
click at [116, 129] on input "text" at bounding box center [145, 128] width 165 height 12
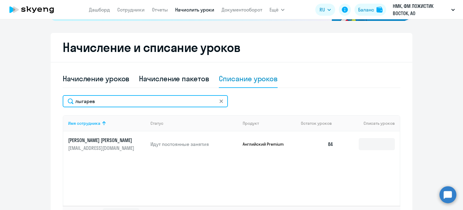
scroll to position [181, 0]
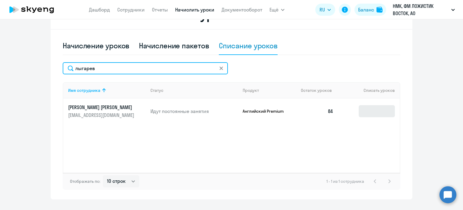
type input "лыгарев"
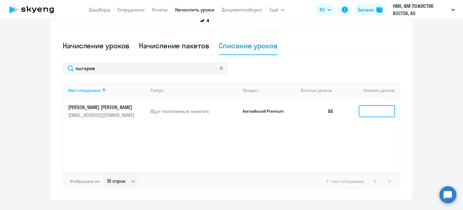
click at [375, 109] on input at bounding box center [377, 111] width 36 height 12
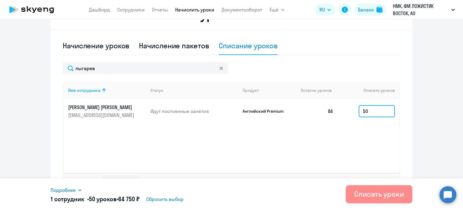
type input "50"
click at [365, 198] on div "Списать уроки" at bounding box center [379, 194] width 50 height 10
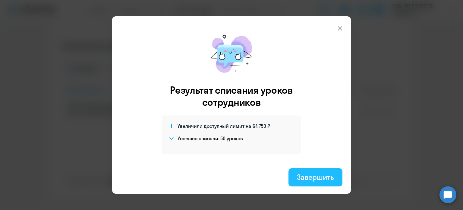
click at [306, 177] on div "Завершить" at bounding box center [315, 177] width 37 height 10
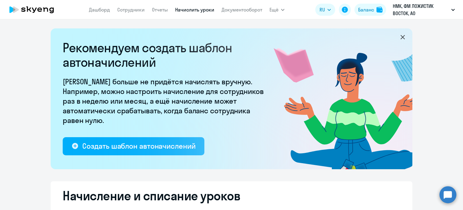
scroll to position [0, 0]
click at [118, 9] on link "Сотрудники" at bounding box center [130, 10] width 27 height 6
select select "30"
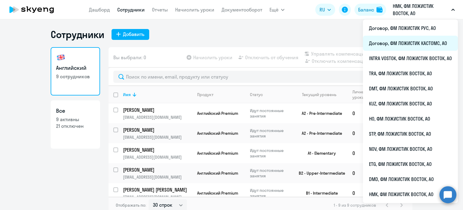
click at [409, 40] on li "Договор, ФМ ЛОЖИСТИК КАСТОМС, АО" at bounding box center [410, 43] width 95 height 15
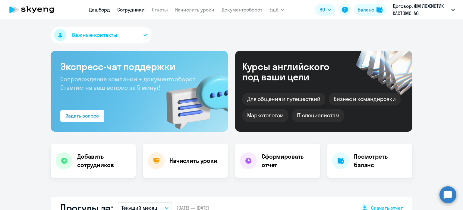
click at [141, 9] on link "Сотрудники" at bounding box center [130, 10] width 27 height 6
select select "30"
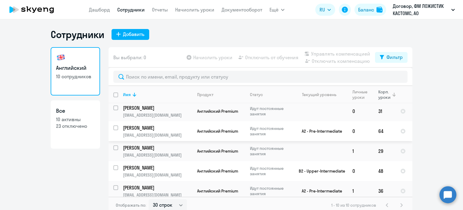
scroll to position [107, 0]
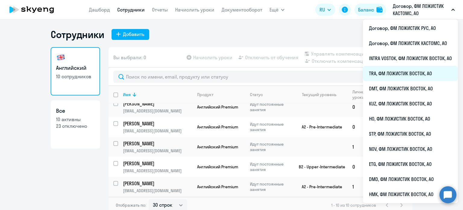
click at [400, 76] on li "TRA, ФМ ЛОЖИСТИК ВОСТОК, АО" at bounding box center [410, 73] width 95 height 15
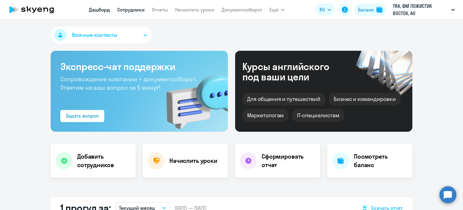
click at [131, 11] on link "Сотрудники" at bounding box center [130, 10] width 27 height 6
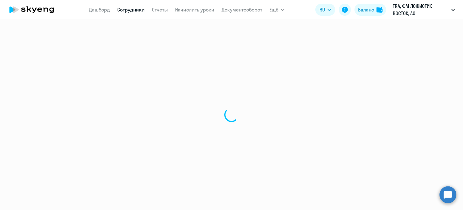
select select "30"
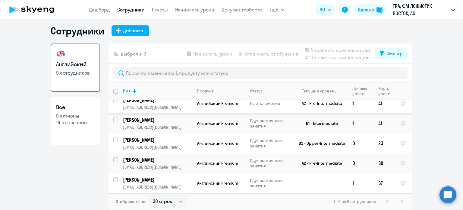
scroll to position [87, 0]
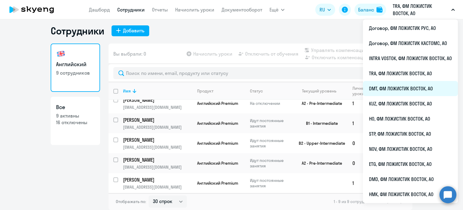
click at [391, 88] on li "DMT, ФМ ЛОЖИСТИК ВОСТОК, АО" at bounding box center [410, 88] width 95 height 15
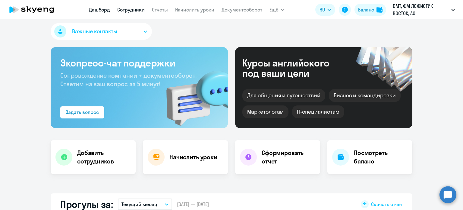
click at [141, 12] on link "Сотрудники" at bounding box center [130, 10] width 27 height 6
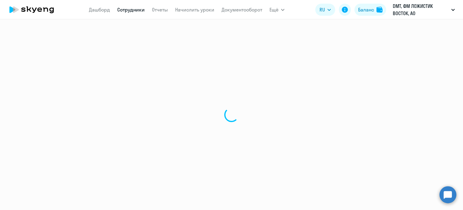
select select "30"
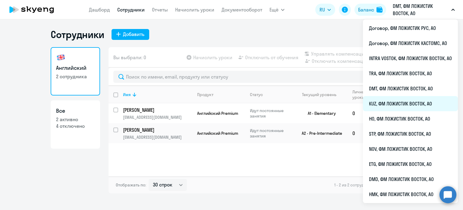
click at [396, 100] on li "KUZ, ФМ ЛОЖИСТИК ВОСТОК, АО" at bounding box center [410, 103] width 95 height 15
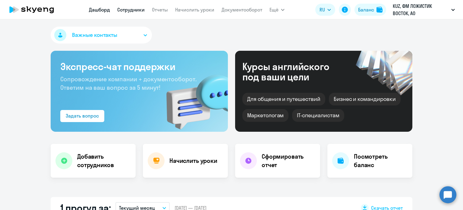
click at [139, 10] on link "Сотрудники" at bounding box center [130, 10] width 27 height 6
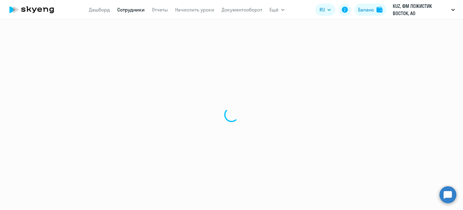
select select "30"
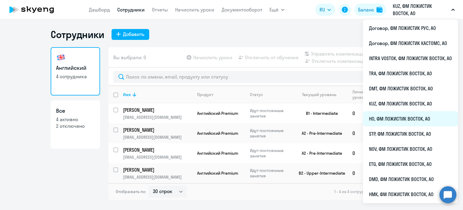
click at [388, 119] on li "HO, ФМ ЛОЖИСТИК ВОСТОК, АО" at bounding box center [410, 118] width 95 height 15
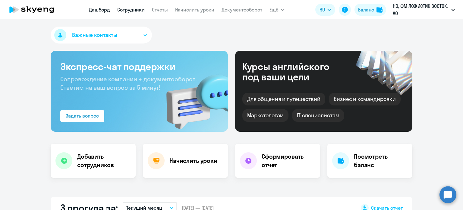
click at [144, 10] on link "Сотрудники" at bounding box center [130, 10] width 27 height 6
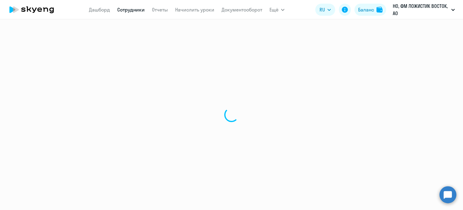
select select "30"
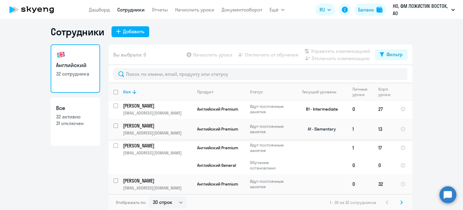
scroll to position [4, 0]
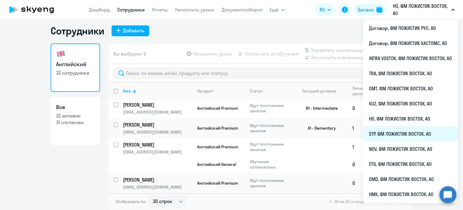
click at [392, 134] on li "STP, ФМ ЛОЖИСТИК ВОСТОК, АО" at bounding box center [410, 133] width 95 height 15
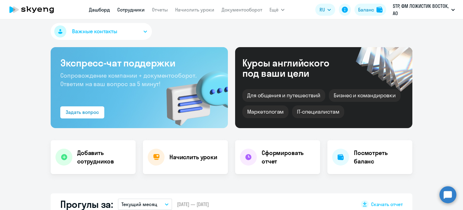
click at [135, 11] on link "Сотрудники" at bounding box center [130, 10] width 27 height 6
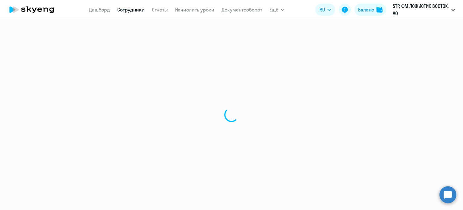
select select "30"
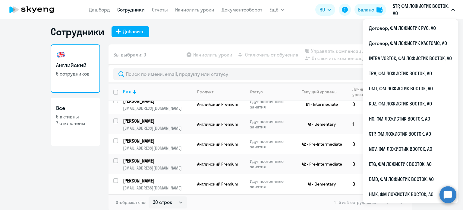
scroll to position [4, 0]
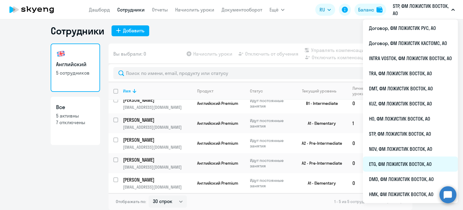
click at [388, 161] on li "ETG, ФМ ЛОЖИСТИК ВОСТОК, АО" at bounding box center [410, 163] width 95 height 15
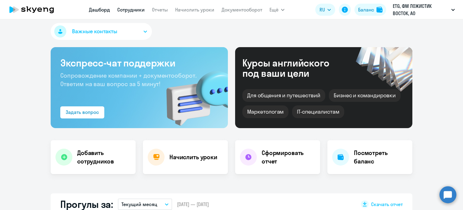
click at [138, 9] on link "Сотрудники" at bounding box center [130, 10] width 27 height 6
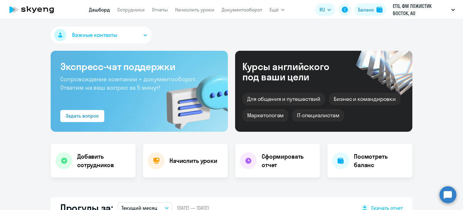
select select "30"
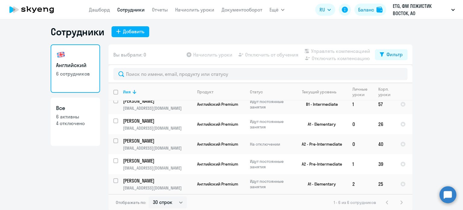
scroll to position [4, 0]
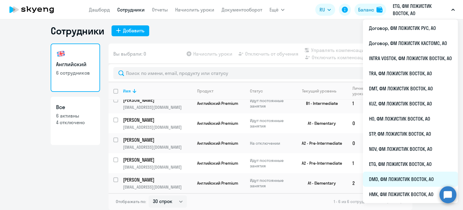
click at [392, 180] on li "DMD, ФМ ЛОЖИСТИК ВОСТОК, АО" at bounding box center [410, 178] width 95 height 15
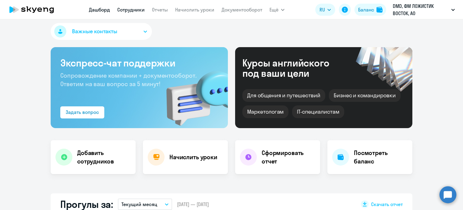
click at [131, 7] on link "Сотрудники" at bounding box center [130, 10] width 27 height 6
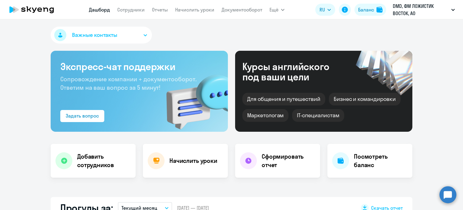
select select "30"
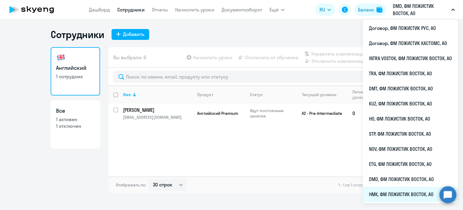
click at [385, 195] on li "НМК, ФМ ЛОЖИСТИК ВОСТОК, АО" at bounding box center [410, 193] width 95 height 15
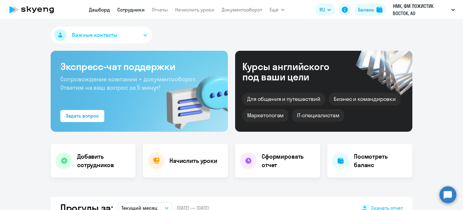
click at [130, 9] on link "Сотрудники" at bounding box center [130, 10] width 27 height 6
select select "30"
